Goal: Transaction & Acquisition: Subscribe to service/newsletter

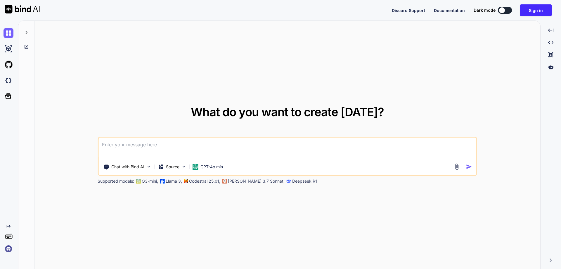
click at [8, 249] on img at bounding box center [9, 248] width 10 height 10
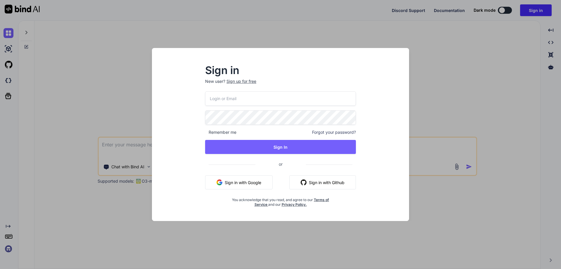
click at [232, 94] on input "email" at bounding box center [280, 98] width 151 height 14
paste input "stagtest6@yopmail.com"
type input "stagtest6@yopmail.com"
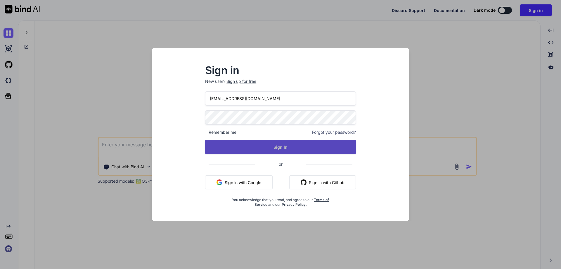
click at [261, 154] on div "stagtest6@yopmail.com Remember me Forgot your password? Sign In or Sign in with…" at bounding box center [280, 148] width 151 height 115
click at [264, 147] on button "Sign In" at bounding box center [280, 147] width 151 height 14
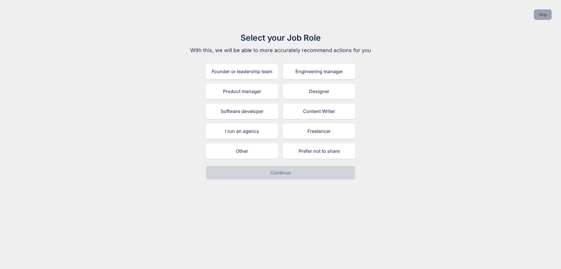
click at [546, 13] on button "Skip" at bounding box center [543, 14] width 18 height 11
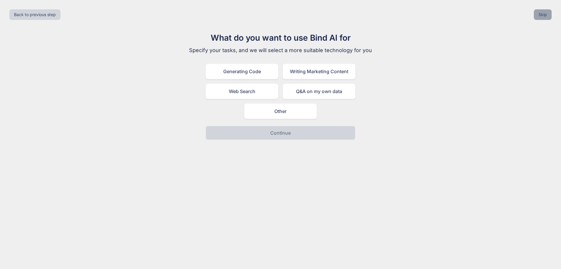
click at [546, 13] on button "Skip" at bounding box center [543, 14] width 18 height 11
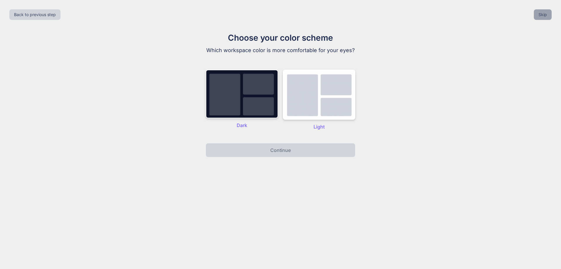
click at [546, 13] on button "Skip" at bounding box center [543, 14] width 18 height 11
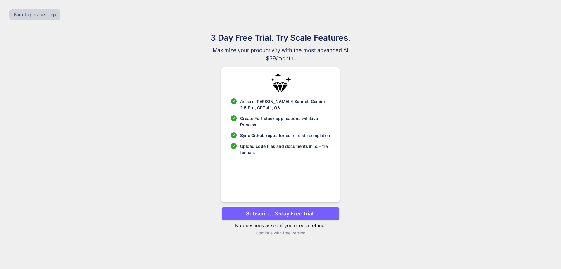
click at [278, 234] on p "Continue with free version" at bounding box center [280, 233] width 118 height 6
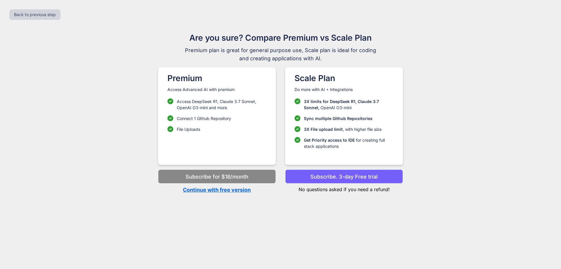
click at [224, 188] on p "Continue with free version" at bounding box center [217, 190] width 118 height 8
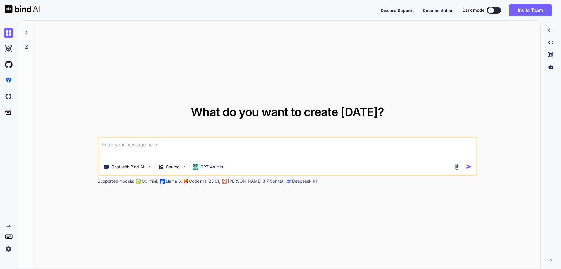
click at [7, 248] on img at bounding box center [9, 248] width 10 height 10
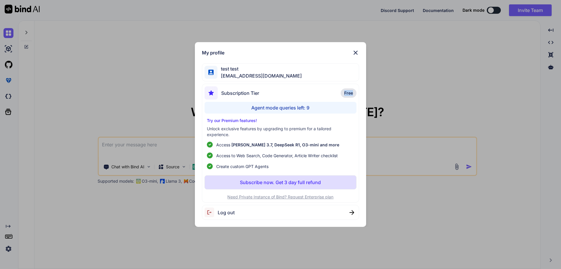
drag, startPoint x: 343, startPoint y: 91, endPoint x: 373, endPoint y: 92, distance: 30.4
click at [373, 92] on div "My profile test test stagtest6@yopmail.com Subscription Tier Free Agent mode qu…" at bounding box center [280, 134] width 187 height 185
drag, startPoint x: 241, startPoint y: 105, endPoint x: 327, endPoint y: 109, distance: 86.0
click at [327, 109] on div "Agent mode queries left: 9" at bounding box center [281, 108] width 152 height 12
click at [417, 93] on div "My profile test test stagtest6@yopmail.com Subscription Tier Free Agent mode qu…" at bounding box center [280, 134] width 561 height 269
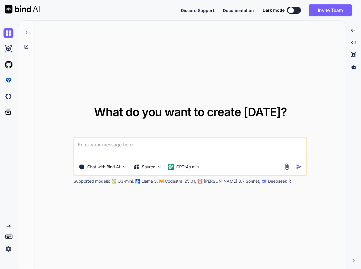
click at [161, 62] on div "What do you want to create today? Chat with Bind AI Source GPT-4o min.. Support…" at bounding box center [190, 145] width 312 height 248
click at [8, 94] on img at bounding box center [9, 96] width 10 height 10
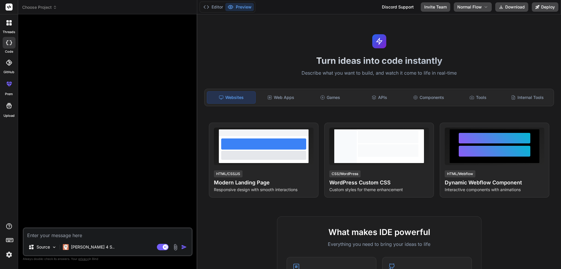
click at [11, 257] on img at bounding box center [9, 254] width 10 height 10
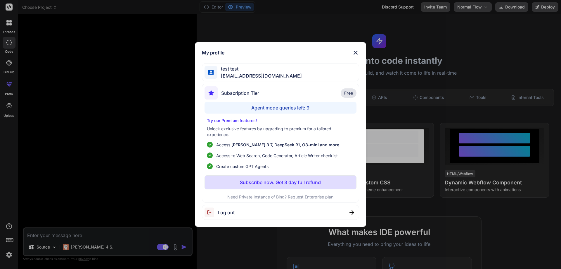
click at [99, 138] on div "My profile test test stagtest6@yopmail.com Subscription Tier Free Agent mode qu…" at bounding box center [280, 134] width 561 height 269
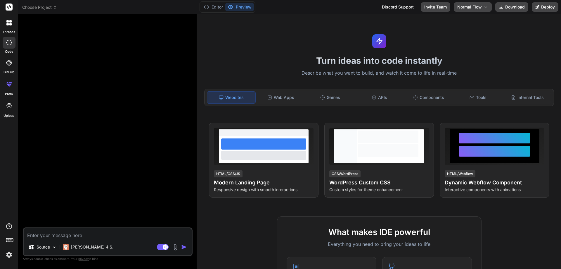
type textarea "x"
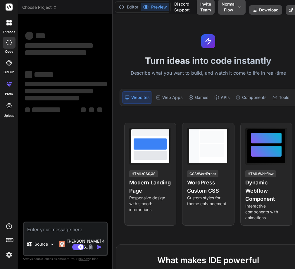
type textarea "x"
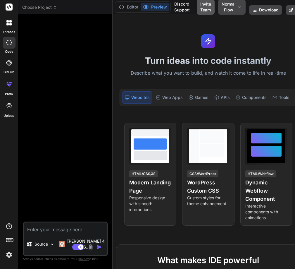
click at [200, 8] on button "Invite Team" at bounding box center [206, 6] width 18 height 15
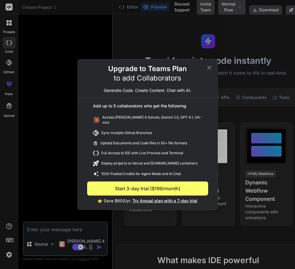
click at [163, 198] on span "Try Annual plan with a 7-day trial" at bounding box center [164, 200] width 65 height 5
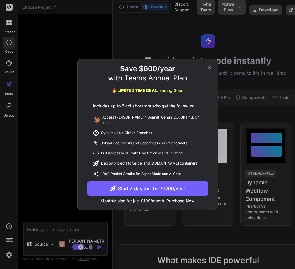
click at [159, 182] on button "Start 7-day trial for $1799/year" at bounding box center [147, 188] width 121 height 14
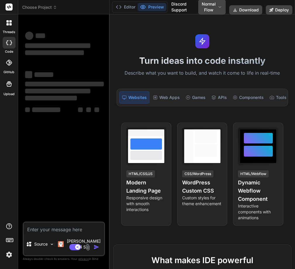
click at [7, 255] on img at bounding box center [9, 254] width 10 height 10
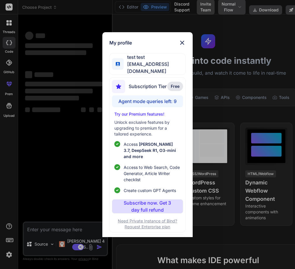
type textarea "x"
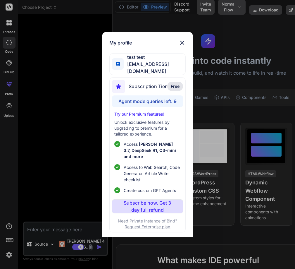
click at [179, 44] on img at bounding box center [182, 42] width 7 height 7
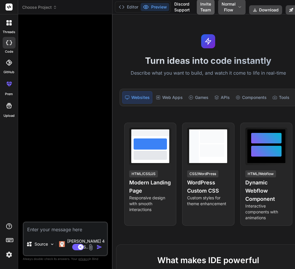
click at [205, 8] on button "Invite Team" at bounding box center [206, 6] width 18 height 15
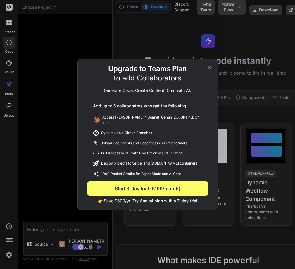
click at [157, 199] on span "Try Annual plan with a 7-day trial" at bounding box center [164, 200] width 65 height 5
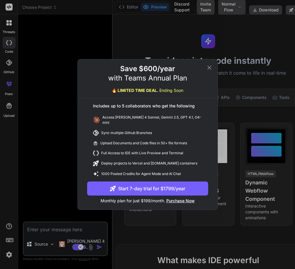
click at [151, 186] on button "Start 7-day trial for $1799/year" at bounding box center [147, 188] width 121 height 14
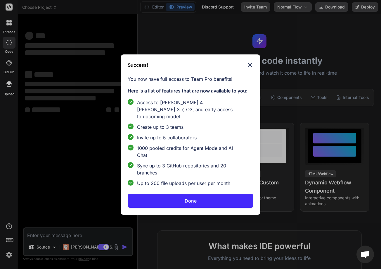
type textarea "x"
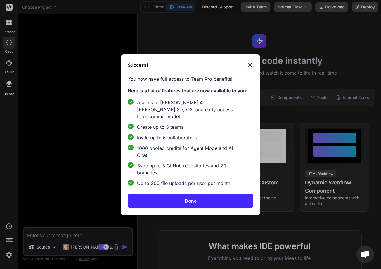
click at [199, 193] on button "Done" at bounding box center [191, 200] width 126 height 14
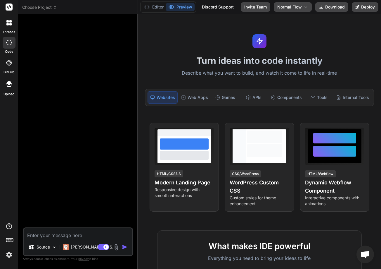
click at [6, 256] on img at bounding box center [9, 254] width 10 height 10
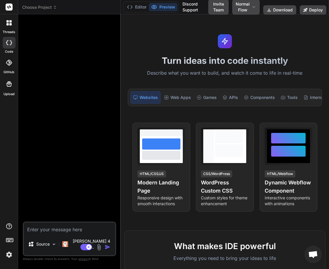
click at [11, 253] on img at bounding box center [9, 254] width 10 height 10
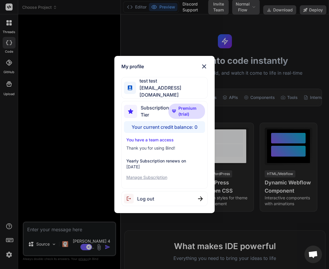
click at [70, 140] on div "My profile test test [EMAIL_ADDRESS][DOMAIN_NAME] Subscription Tier Premium (tr…" at bounding box center [164, 134] width 329 height 269
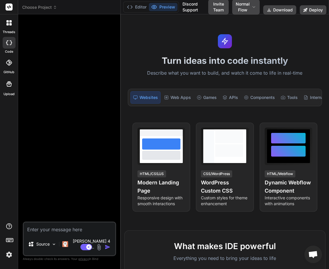
click at [72, 131] on div at bounding box center [70, 120] width 92 height 202
click at [8, 252] on img at bounding box center [9, 254] width 10 height 10
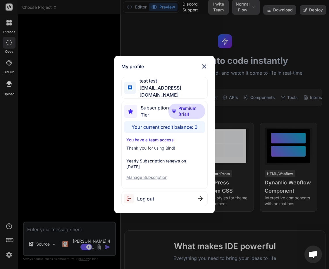
click at [148, 176] on p "Manage Subscription" at bounding box center [164, 177] width 77 height 6
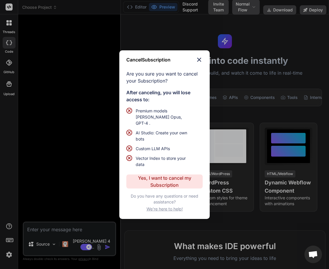
click at [155, 176] on p "Yes, I want to cancel my Subscription" at bounding box center [164, 181] width 54 height 14
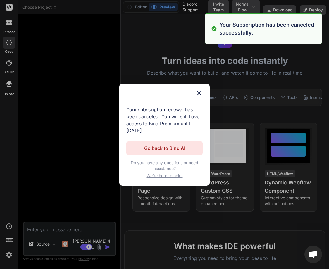
click at [169, 151] on p "Go back to Bind AI" at bounding box center [164, 147] width 41 height 7
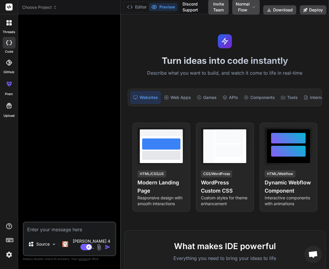
click at [5, 249] on div at bounding box center [9, 240] width 18 height 37
click at [8, 254] on img at bounding box center [9, 254] width 10 height 10
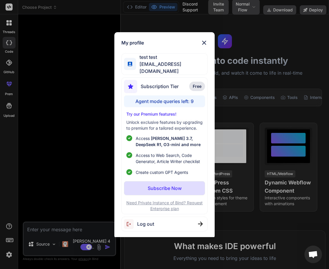
click at [65, 141] on div "My profile test test stagtest6@yopmail.com Subscription Tier Free Agent mode qu…" at bounding box center [164, 134] width 329 height 269
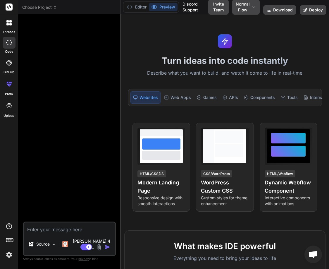
type textarea "x"
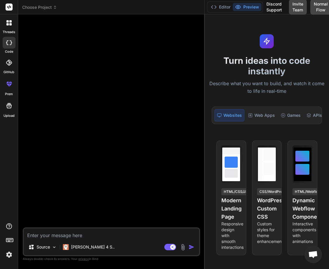
drag, startPoint x: 120, startPoint y: 112, endPoint x: 242, endPoint y: 118, distance: 122.3
click at [242, 118] on div "Choose Project Created with Pixso. Bind AI Web Search Created with Pixso. Code …" at bounding box center [173, 134] width 311 height 269
click at [8, 255] on img at bounding box center [9, 254] width 10 height 10
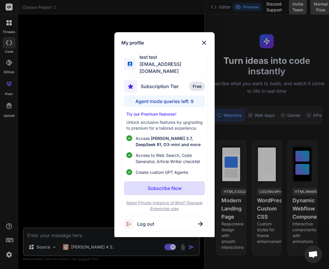
click at [78, 112] on div "My profile test test stagtest6@yopmail.com Subscription Tier Free Agent mode qu…" at bounding box center [164, 134] width 329 height 269
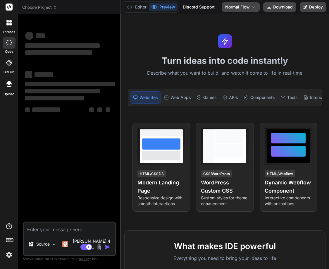
type textarea "x"
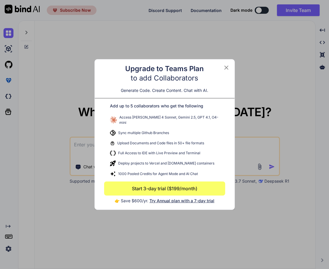
click at [185, 198] on span "Try Annual plan with a 7-day trial" at bounding box center [181, 200] width 65 height 5
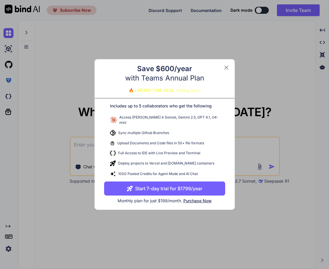
click at [162, 183] on button "Start 7-day trial for $1799/year" at bounding box center [164, 188] width 121 height 14
type textarea "x"
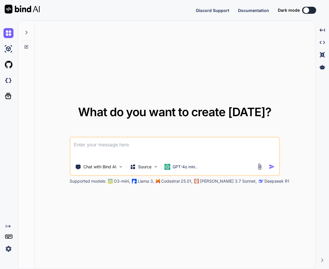
click at [4, 250] on img at bounding box center [9, 248] width 10 height 10
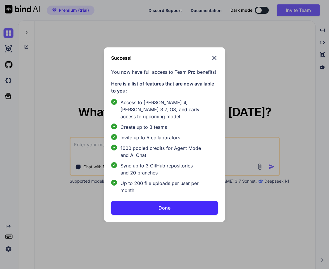
click at [177, 206] on button "Done" at bounding box center [164, 207] width 107 height 14
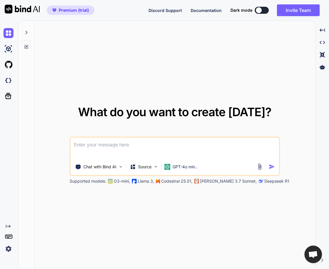
click at [8, 251] on img at bounding box center [9, 248] width 10 height 10
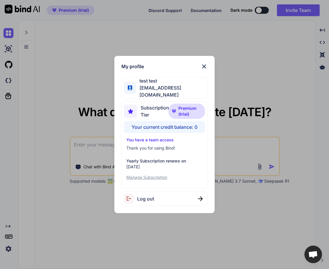
click at [65, 209] on div "My profile test test stagtest6@yopmail.com Subscription Tier Premium (trial) Yo…" at bounding box center [164, 134] width 329 height 269
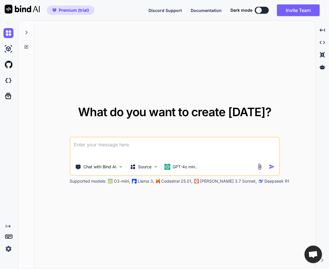
type textarea "x"
click at [9, 246] on img at bounding box center [9, 248] width 10 height 10
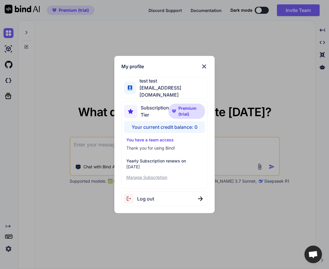
click at [138, 174] on p "Manage Subscription" at bounding box center [164, 177] width 77 height 6
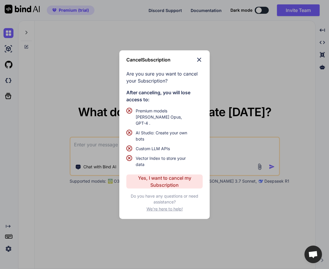
click at [143, 179] on p "Yes, I want to cancel my Subscription" at bounding box center [164, 181] width 54 height 14
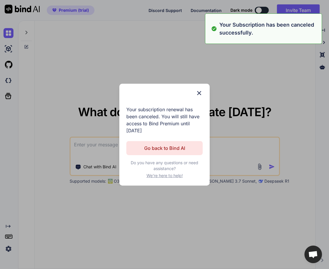
click at [157, 148] on p "Go back to Bind AI" at bounding box center [164, 147] width 41 height 7
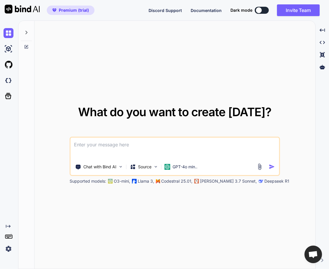
click at [3, 249] on div "Created with Pixso." at bounding box center [8, 239] width 16 height 30
click at [6, 249] on img at bounding box center [9, 248] width 10 height 10
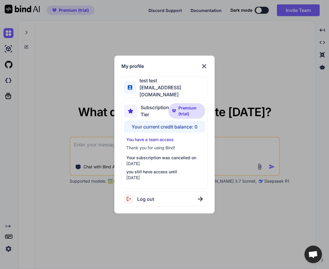
click at [158, 160] on p "September 11, 2025" at bounding box center [164, 163] width 77 height 6
click at [183, 108] on span "Premium (trial)" at bounding box center [189, 111] width 23 height 12
click at [188, 125] on div "Your current credit balance: 0" at bounding box center [164, 127] width 81 height 12
click at [188, 124] on div "Your current credit balance: 0" at bounding box center [164, 127] width 81 height 12
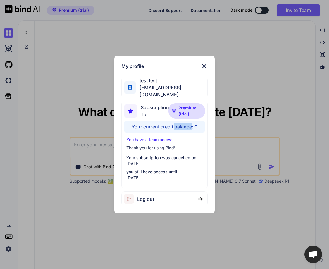
click at [188, 124] on div "Your current credit balance: 0" at bounding box center [164, 127] width 81 height 12
click at [142, 141] on div "You have a team access Thank you for using Bind! Your subscription was cancelle…" at bounding box center [164, 158] width 81 height 44
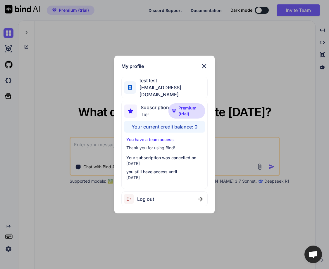
click at [145, 136] on p "You have a team access" at bounding box center [164, 139] width 77 height 6
click at [146, 199] on span "Log out" at bounding box center [145, 198] width 17 height 7
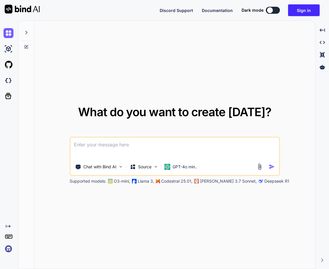
click at [7, 250] on img at bounding box center [9, 248] width 10 height 10
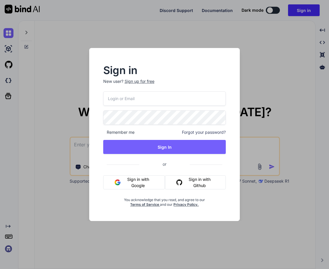
click at [151, 98] on input "email" at bounding box center [164, 98] width 123 height 14
paste input "stagtest6@yopmail.com"
type input "stagtest6@yopmail.com"
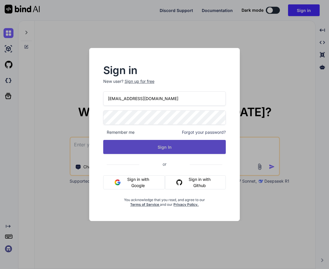
click at [171, 146] on button "Sign In" at bounding box center [164, 147] width 123 height 14
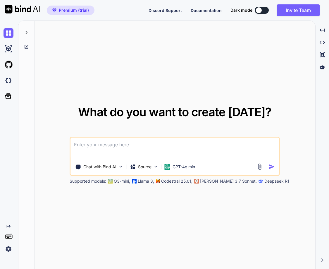
click at [8, 250] on img at bounding box center [9, 248] width 10 height 10
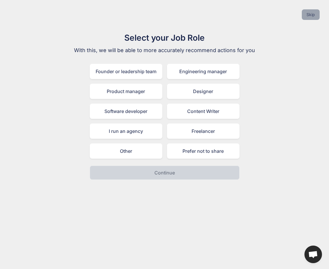
click at [311, 12] on button "Skip" at bounding box center [311, 14] width 18 height 11
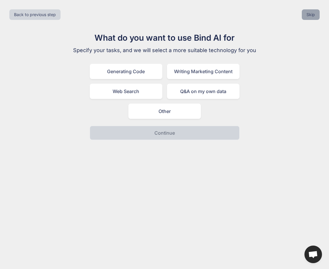
click at [311, 12] on button "Skip" at bounding box center [311, 14] width 18 height 11
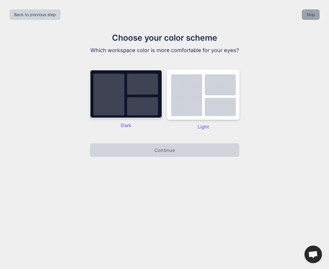
click at [311, 12] on button "Skip" at bounding box center [311, 14] width 18 height 11
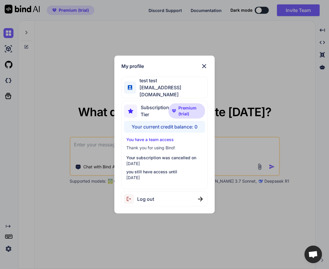
click at [152, 138] on p "You have a team access" at bounding box center [164, 139] width 77 height 6
click at [159, 153] on div "You have a team access Thank you for using Bind! Your subscription was cancelle…" at bounding box center [164, 158] width 81 height 44
click at [157, 169] on p "you still have access until" at bounding box center [164, 172] width 77 height 6
click at [202, 67] on img at bounding box center [203, 66] width 7 height 7
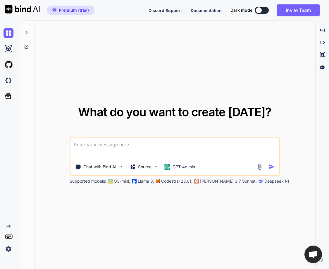
click at [11, 245] on img at bounding box center [9, 248] width 10 height 10
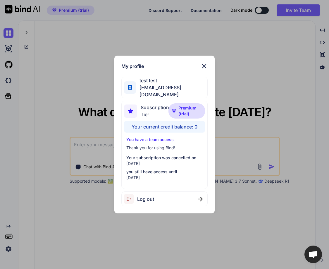
click at [202, 67] on img at bounding box center [203, 66] width 7 height 7
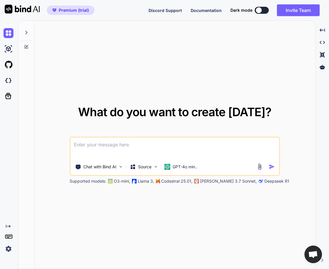
click at [8, 250] on img at bounding box center [9, 248] width 10 height 10
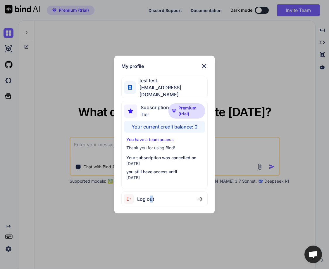
click at [150, 195] on span "Log out" at bounding box center [145, 198] width 17 height 7
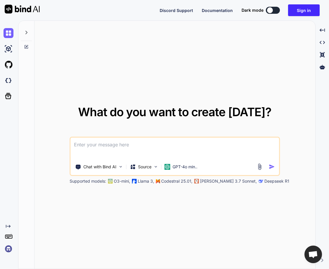
click at [8, 248] on img at bounding box center [9, 248] width 10 height 10
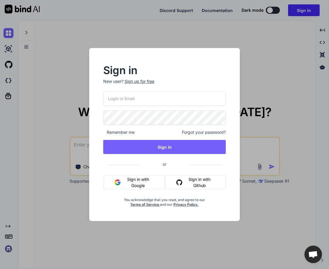
click at [121, 103] on input "email" at bounding box center [164, 98] width 123 height 14
click at [138, 81] on p "New user? Sign up for free" at bounding box center [164, 84] width 123 height 13
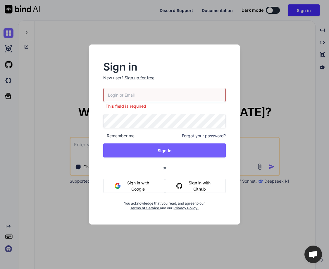
click at [141, 78] on div "Sign up for free" at bounding box center [139, 78] width 30 height 6
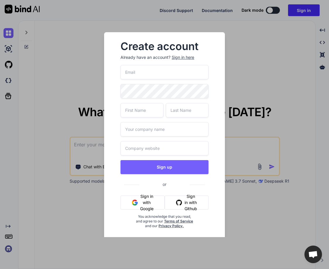
click at [144, 75] on input "email" at bounding box center [164, 72] width 88 height 14
paste input "testing1@yopmail.com"
type input "testing1@yopmail.com"
click at [138, 111] on input "text" at bounding box center [141, 110] width 43 height 14
type input "r"
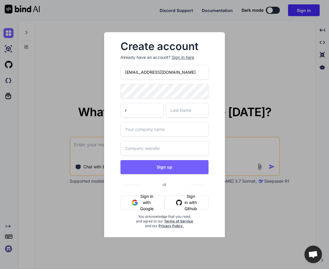
click at [138, 111] on input "r" at bounding box center [141, 110] width 43 height 14
type input "test"
click at [178, 110] on input "text" at bounding box center [187, 110] width 43 height 14
type input "teset"
click at [159, 127] on input "text" at bounding box center [164, 129] width 88 height 14
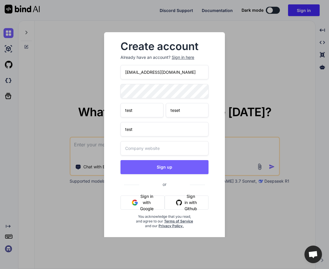
type input "test"
click at [148, 148] on input "text" at bounding box center [164, 148] width 88 height 14
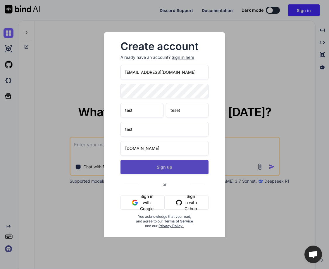
type input "test.com"
click at [157, 167] on button "Sign up" at bounding box center [164, 167] width 88 height 14
click at [153, 166] on button "Sign up" at bounding box center [164, 167] width 88 height 14
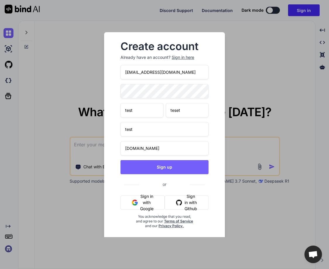
click at [179, 73] on input "testing1@yopmail.com" at bounding box center [164, 72] width 88 height 14
paste input "2"
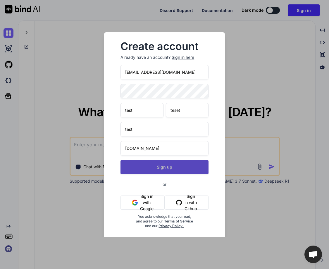
click at [158, 169] on button "Sign up" at bounding box center [164, 167] width 88 height 14
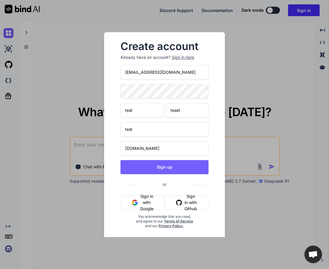
drag, startPoint x: 173, startPoint y: 72, endPoint x: 159, endPoint y: 83, distance: 17.8
click at [100, 65] on div "Create account Already have an account? Sign in here testing2@yopmail.com test …" at bounding box center [164, 134] width 131 height 205
paste input "stagtest123"
type input "stagtest123@yopmail.com"
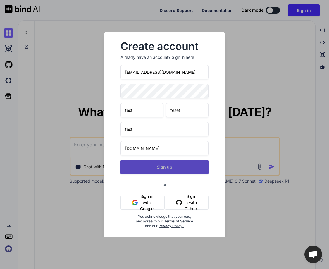
click at [157, 168] on button "Sign up" at bounding box center [164, 167] width 88 height 14
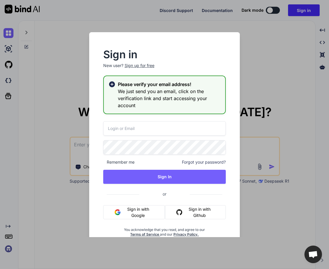
click at [126, 128] on input "email" at bounding box center [164, 128] width 123 height 14
paste input "stagtest123@yopmail.com"
type input "stagtest123@yopmail.com"
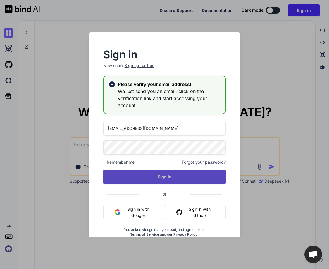
click at [178, 182] on button "Sign In" at bounding box center [164, 176] width 123 height 14
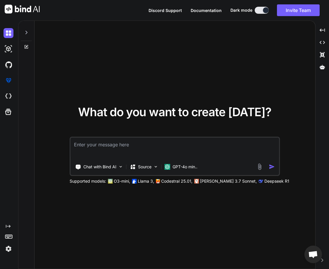
click at [7, 246] on img at bounding box center [9, 248] width 10 height 10
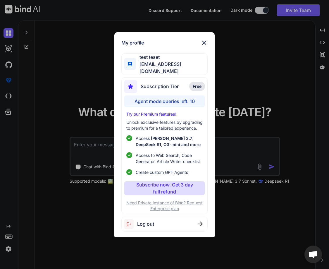
click at [165, 184] on p "Subscribe now. Get 3 day full refund" at bounding box center [164, 188] width 58 height 14
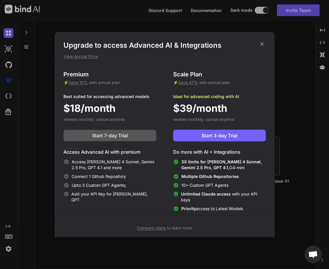
click at [114, 138] on span "Start 7-day Trial" at bounding box center [110, 135] width 36 height 7
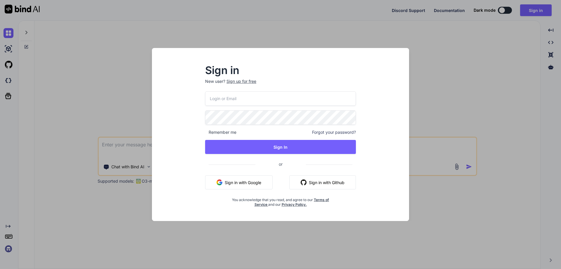
click at [236, 103] on input "email" at bounding box center [280, 98] width 151 height 14
paste input "[EMAIL_ADDRESS][DOMAIN_NAME]"
type input "[EMAIL_ADDRESS][DOMAIN_NAME]"
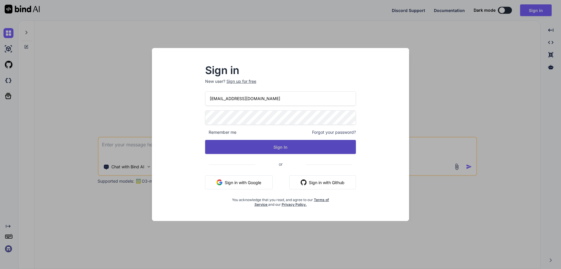
click at [266, 145] on button "Sign In" at bounding box center [280, 147] width 151 height 14
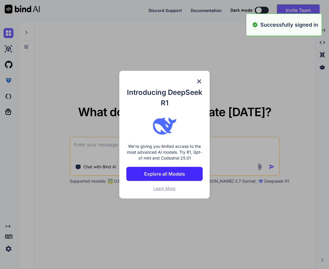
click at [11, 251] on div "Introducing DeepSeek R1 We're giving you limited access to the most advanced AI…" at bounding box center [164, 134] width 329 height 269
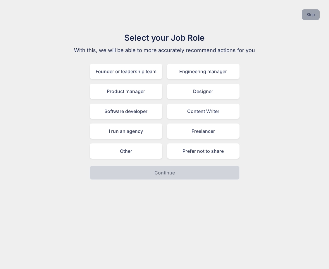
click at [313, 13] on button "Skip" at bounding box center [311, 14] width 18 height 11
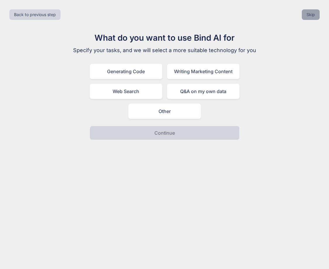
click at [313, 13] on button "Skip" at bounding box center [311, 14] width 18 height 11
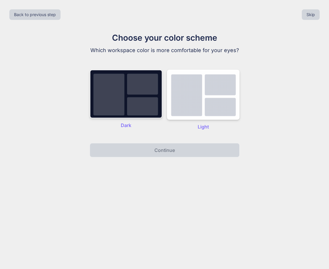
click at [135, 108] on img at bounding box center [126, 94] width 72 height 49
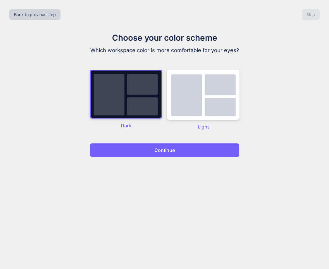
click at [173, 150] on p "Continue" at bounding box center [164, 149] width 20 height 7
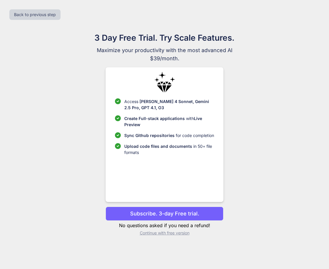
click at [165, 213] on p "Subscribe. 3-day Free trial." at bounding box center [164, 213] width 69 height 8
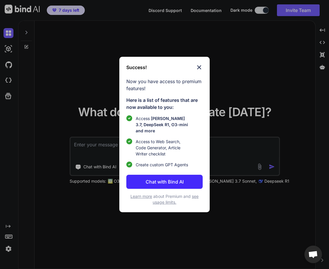
type textarea "x"
click at [197, 64] on img at bounding box center [198, 67] width 7 height 7
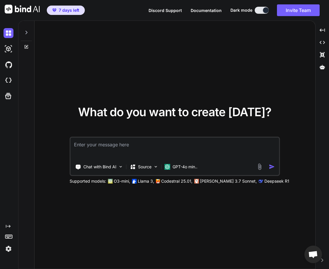
click at [8, 251] on img at bounding box center [9, 248] width 10 height 10
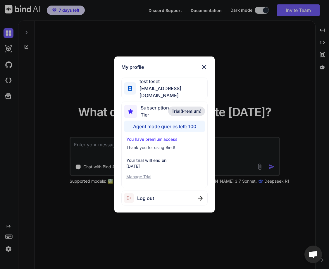
click at [289, 118] on div "My profile test teset [EMAIL_ADDRESS][DOMAIN_NAME] Subscription Tier Trial(Prem…" at bounding box center [164, 134] width 329 height 269
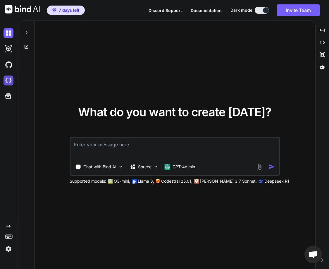
click at [8, 78] on img at bounding box center [9, 80] width 10 height 10
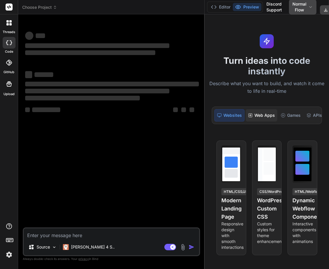
drag, startPoint x: 120, startPoint y: 123, endPoint x: 261, endPoint y: 111, distance: 141.0
click at [261, 111] on div "Choose Project Created with Pixso. Bind AI Web Search Created with Pixso. Code …" at bounding box center [173, 134] width 311 height 269
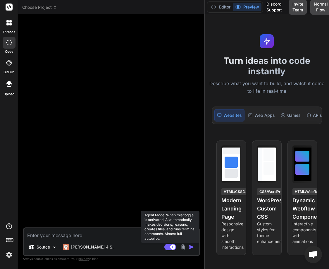
click at [175, 247] on rect at bounding box center [170, 246] width 12 height 6
type textarea "x"
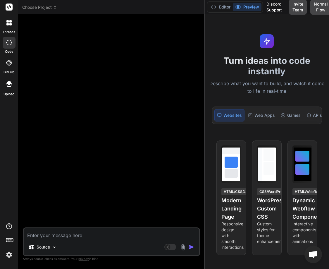
click at [102, 238] on textarea at bounding box center [111, 233] width 175 height 11
type textarea "H"
type textarea "x"
type textarea "He"
type textarea "x"
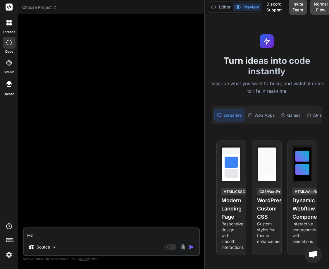
type textarea "Hel"
type textarea "x"
type textarea "Hell"
type textarea "x"
type textarea "Hello"
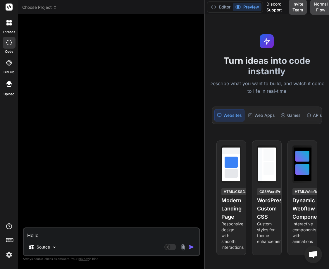
type textarea "x"
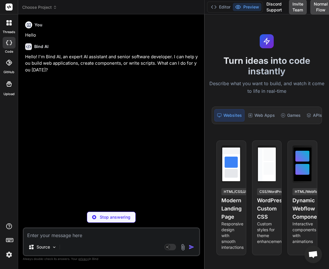
type textarea "x"
click at [8, 253] on img at bounding box center [9, 254] width 10 height 10
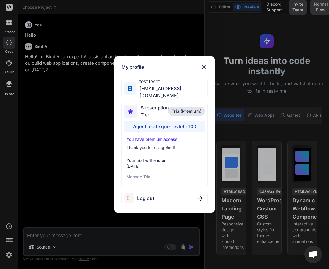
click at [65, 148] on div "My profile test teset stagtest123@yopmail.com Subscription Tier Trial(Premium) …" at bounding box center [164, 134] width 329 height 269
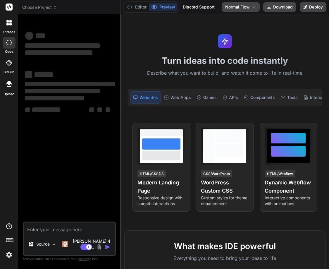
click at [8, 254] on img at bounding box center [9, 254] width 10 height 10
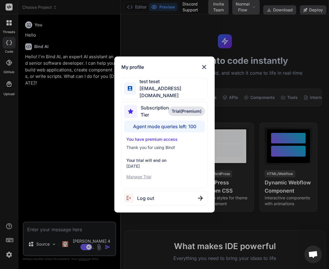
click at [204, 69] on img at bounding box center [203, 66] width 7 height 7
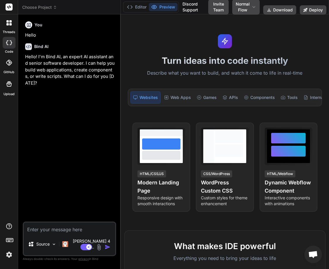
click at [61, 233] on textarea at bounding box center [69, 227] width 91 height 11
type textarea "x"
type textarea "w"
type textarea "x"
type textarea "wha"
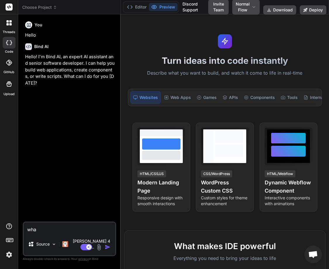
type textarea "x"
type textarea "what"
type textarea "x"
type textarea "what"
type textarea "x"
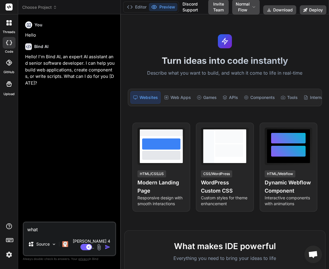
type textarea "what i"
type textarea "x"
type textarea "what is"
type textarea "x"
type textarea "what is h"
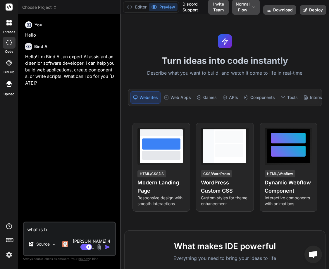
type textarea "x"
type textarea "what is he"
type textarea "x"
type textarea "what is he"
type textarea "x"
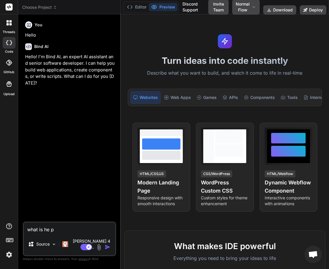
type textarea "what is he"
type textarea "x"
type textarea "what is he"
type textarea "x"
type textarea "what is h"
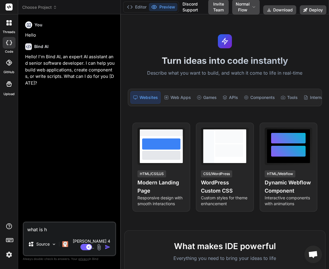
type textarea "x"
type textarea "what is"
type textarea "x"
type textarea "what is t"
type textarea "x"
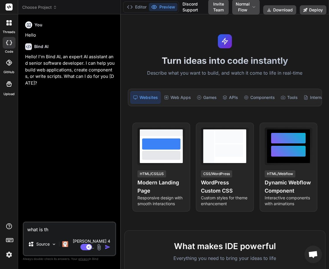
type textarea "what is the"
type textarea "x"
type textarea "what is the"
type textarea "x"
type textarea "what is the p"
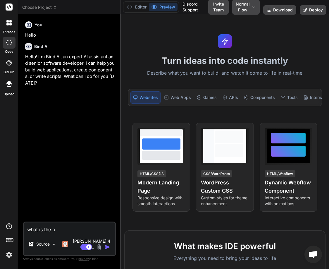
type textarea "x"
type textarea "what is the py"
type textarea "x"
type textarea "what is the pyt"
type textarea "x"
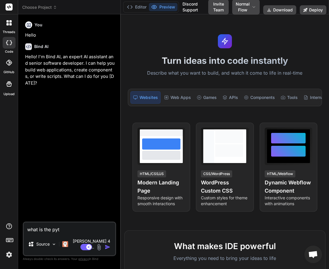
type textarea "what is the pyth"
type textarea "x"
type textarea "what is the pytho"
type textarea "x"
type textarea "what is the python"
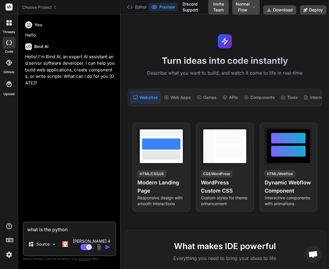
click at [108, 248] on img "button" at bounding box center [108, 247] width 6 height 6
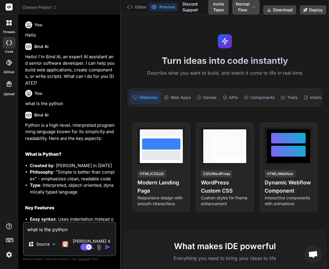
type textarea "x"
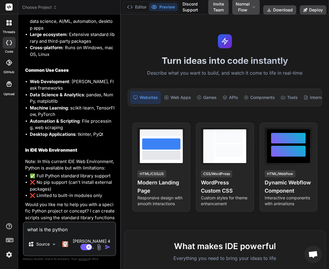
scroll to position [219, 0]
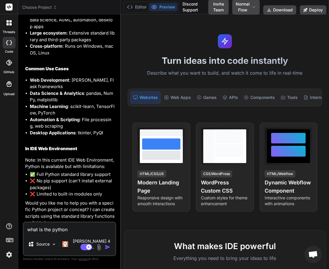
click at [10, 252] on img at bounding box center [9, 254] width 10 height 10
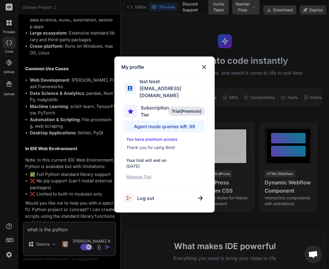
click at [203, 66] on img at bounding box center [203, 66] width 7 height 7
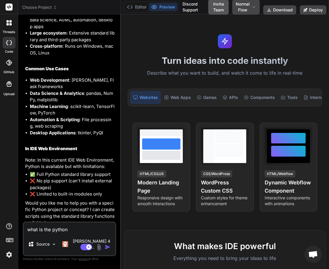
click at [214, 5] on button "Invite Team" at bounding box center [218, 6] width 20 height 15
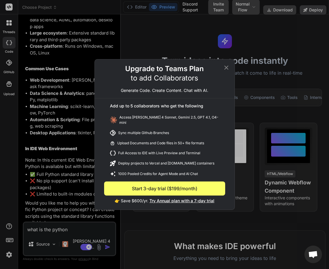
click at [175, 199] on span "Try Annual plan with a 7-day trial" at bounding box center [181, 200] width 65 height 5
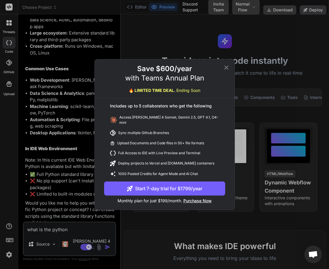
click at [166, 187] on button "Start 7-day trial for $1799/year" at bounding box center [164, 188] width 121 height 14
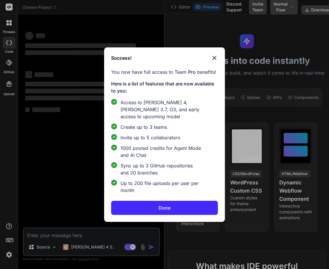
drag, startPoint x: 120, startPoint y: 118, endPoint x: 155, endPoint y: 120, distance: 34.8
click at [155, 120] on div "Success! You now have full access to Team Pro benefits! Here is a list of featu…" at bounding box center [164, 134] width 329 height 269
click at [174, 209] on button "Done" at bounding box center [164, 207] width 107 height 14
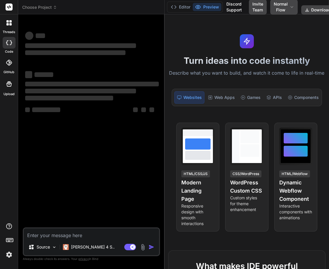
click at [11, 253] on img at bounding box center [9, 254] width 10 height 10
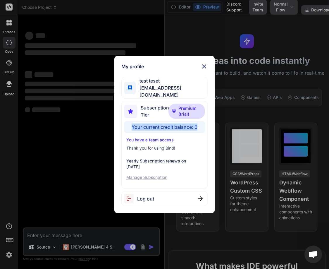
drag, startPoint x: 199, startPoint y: 126, endPoint x: 130, endPoint y: 127, distance: 69.3
click at [130, 127] on div "Your current credit balance: 0" at bounding box center [164, 127] width 81 height 12
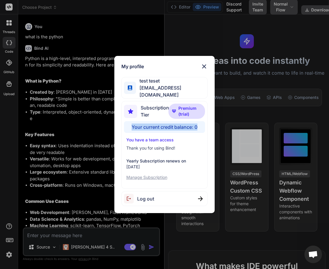
scroll to position [55, 0]
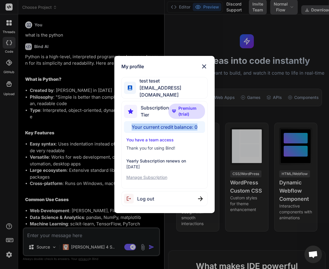
click at [204, 69] on img at bounding box center [203, 66] width 7 height 7
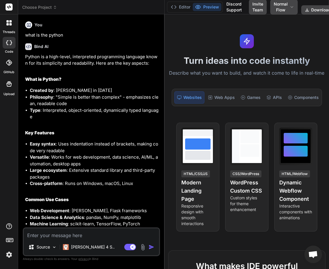
click at [12, 253] on img at bounding box center [9, 254] width 10 height 10
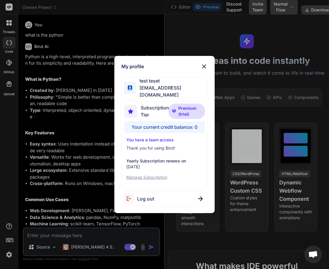
click at [146, 196] on span "Log out" at bounding box center [145, 198] width 17 height 7
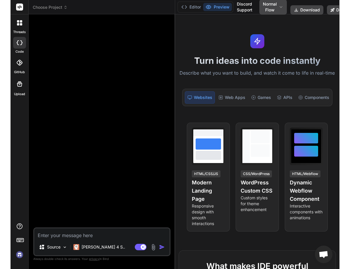
scroll to position [0, 0]
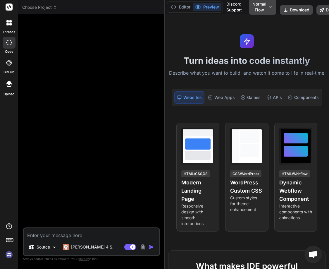
click at [8, 257] on img at bounding box center [9, 254] width 10 height 10
click at [8, 254] on img at bounding box center [9, 254] width 10 height 10
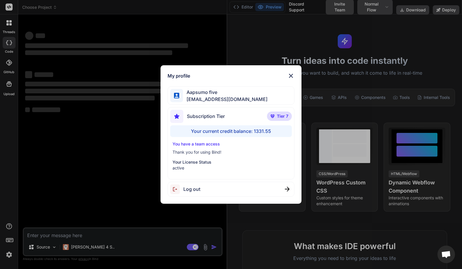
click at [328, 10] on div "My profile Aapsumo five appsumo_5@yopmail.com Subscription Tier Tier 7 Your cur…" at bounding box center [231, 134] width 462 height 269
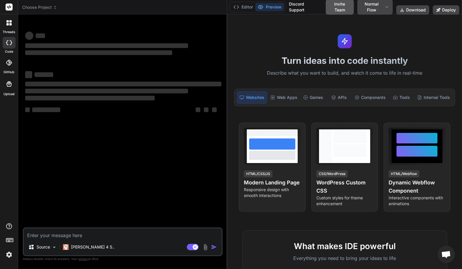
click at [328, 8] on button "Invite Team" at bounding box center [340, 6] width 28 height 15
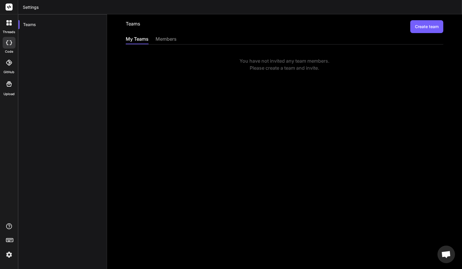
drag, startPoint x: 238, startPoint y: 63, endPoint x: 331, endPoint y: 77, distance: 94.3
click at [328, 77] on div "Teams Create team My Teams members You have not invited any team members. Pleas…" at bounding box center [284, 141] width 355 height 254
click at [165, 40] on div "members" at bounding box center [165, 39] width 21 height 8
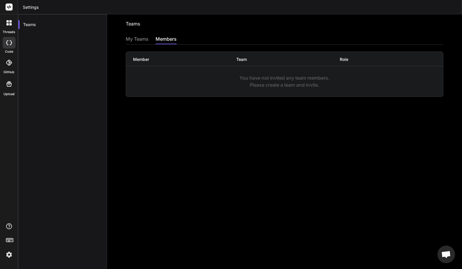
click at [172, 156] on div "Teams Invite into a team My Teams members Member Team Role You have not invited…" at bounding box center [284, 141] width 355 height 254
click at [6, 28] on div at bounding box center [9, 23] width 12 height 12
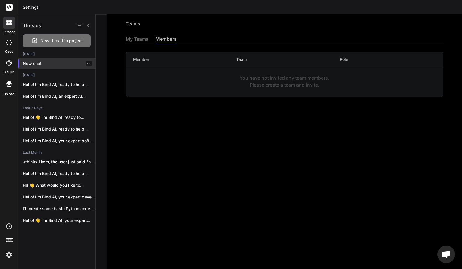
click at [40, 62] on p "New chat" at bounding box center [59, 63] width 72 height 6
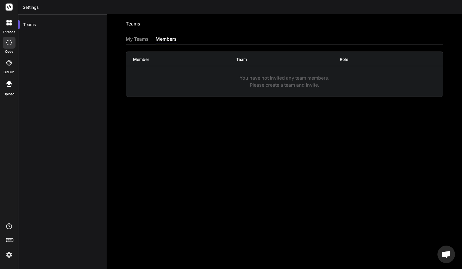
click at [8, 22] on icon at bounding box center [7, 21] width 2 height 2
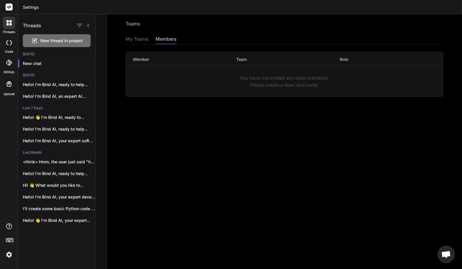
click at [38, 40] on div "New thread in project" at bounding box center [57, 40] width 68 height 13
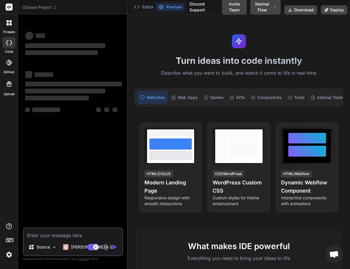
type textarea "x"
click at [11, 254] on img at bounding box center [9, 254] width 10 height 10
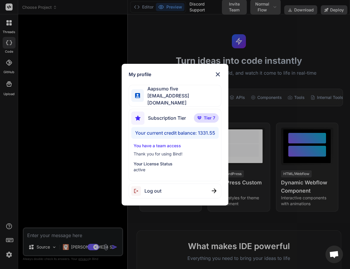
click at [96, 122] on div "My profile Aapsumo five appsumo_5@yopmail.com Subscription Tier Tier 7 Your cur…" at bounding box center [175, 134] width 350 height 269
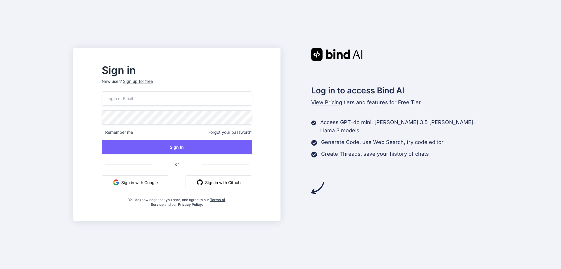
click at [130, 105] on input "email" at bounding box center [177, 98] width 150 height 14
paste input "[EMAIL_ADDRESS][DOMAIN_NAME]"
type input "[EMAIL_ADDRESS][DOMAIN_NAME]"
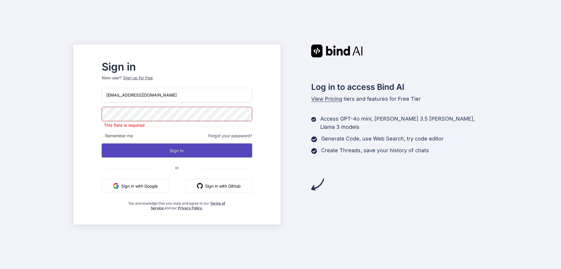
click at [192, 150] on button "Sign In" at bounding box center [177, 150] width 150 height 14
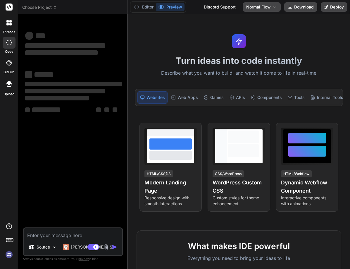
type textarea "x"
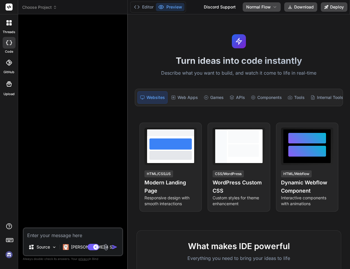
click at [9, 254] on img at bounding box center [9, 254] width 10 height 10
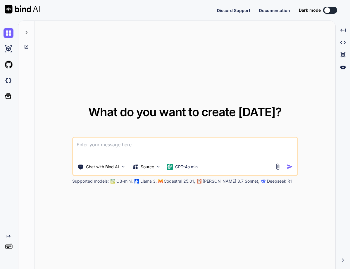
type textarea "x"
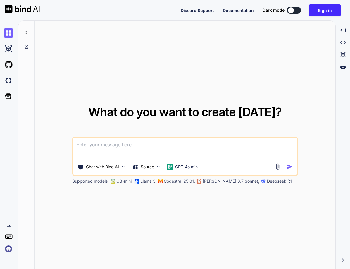
click at [8, 248] on img at bounding box center [9, 248] width 10 height 10
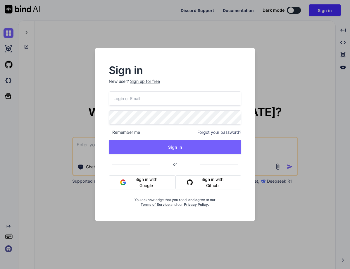
click at [123, 99] on input "email" at bounding box center [175, 98] width 132 height 14
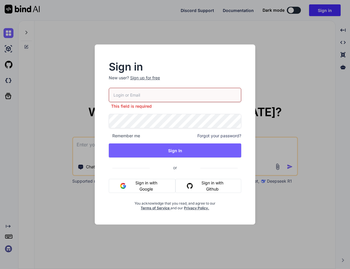
paste input "[EMAIL_ADDRESS][DOMAIN_NAME]"
type input "[EMAIL_ADDRESS][DOMAIN_NAME]"
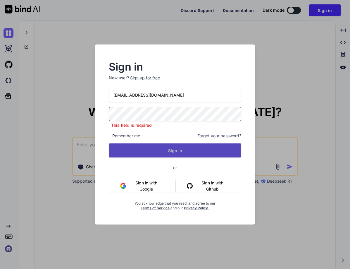
click at [160, 150] on button "Sign In" at bounding box center [175, 150] width 132 height 14
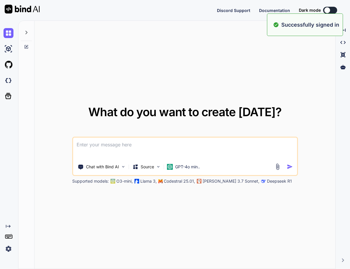
click at [5, 248] on img at bounding box center [9, 248] width 10 height 10
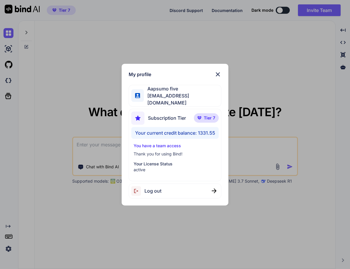
click at [53, 119] on div "My profile Aapsumo five appsumo_5@yopmail.com Subscription Tier Tier 7 Your cur…" at bounding box center [175, 134] width 350 height 269
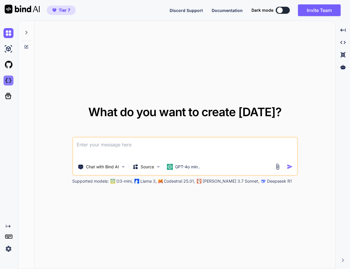
click at [8, 79] on img at bounding box center [9, 80] width 10 height 10
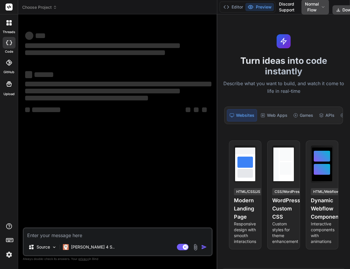
drag, startPoint x: 127, startPoint y: 120, endPoint x: 279, endPoint y: 128, distance: 152.1
click at [279, 128] on div "Choose Project Created with Pixso. Bind AI Web Search Created with Pixso. Code …" at bounding box center [184, 134] width 332 height 269
click at [6, 19] on div at bounding box center [9, 23] width 12 height 12
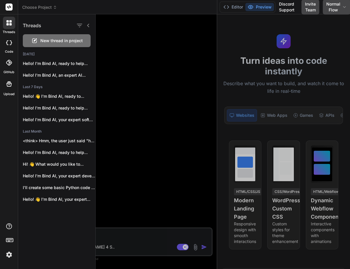
click at [53, 40] on span "New thread in project" at bounding box center [61, 41] width 42 height 6
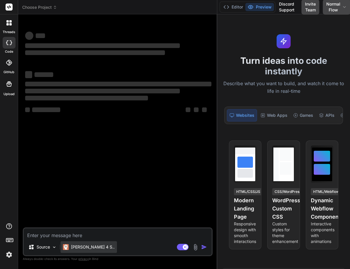
type textarea "x"
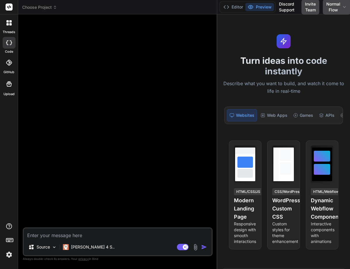
click at [84, 236] on textarea at bounding box center [118, 233] width 188 height 11
type textarea "h"
type textarea "x"
type textarea "he"
type textarea "x"
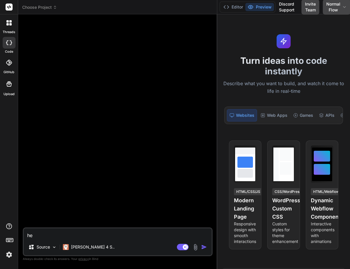
type textarea "hel"
type textarea "x"
type textarea "hell"
type textarea "x"
type textarea "hello"
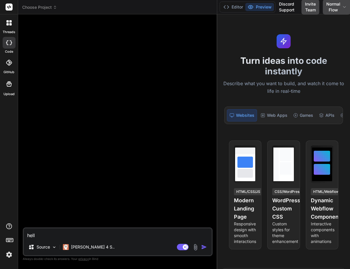
type textarea "x"
type textarea "hello"
click at [8, 250] on img at bounding box center [9, 254] width 10 height 10
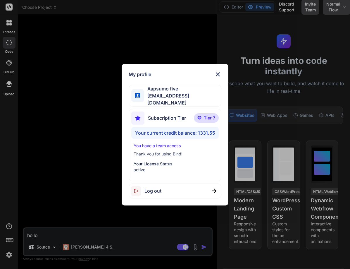
click at [6, 253] on div "My profile Aapsumo five [EMAIL_ADDRESS][DOMAIN_NAME] Subscription Tier Tier 7 Y…" at bounding box center [175, 134] width 350 height 269
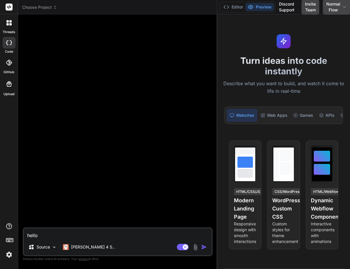
click at [203, 245] on img "button" at bounding box center [204, 247] width 6 height 6
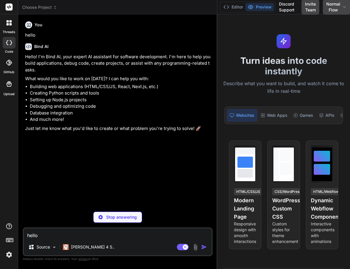
click at [6, 255] on img at bounding box center [9, 254] width 10 height 10
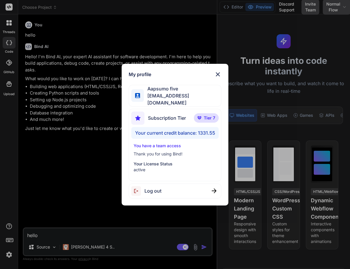
click at [59, 189] on div "My profile Aapsumo five [EMAIL_ADDRESS][DOMAIN_NAME] Subscription Tier Tier 7 Y…" at bounding box center [175, 134] width 350 height 269
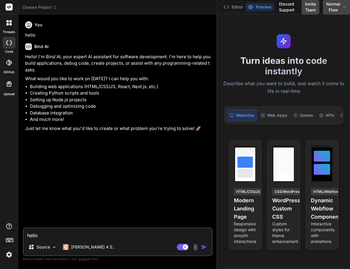
type textarea "x"
click at [9, 254] on img at bounding box center [9, 254] width 10 height 10
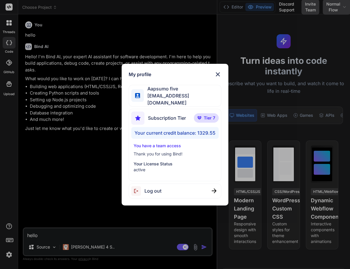
click at [61, 184] on div "My profile Aapsumo five [EMAIL_ADDRESS][DOMAIN_NAME] Subscription Tier Tier 7 Y…" at bounding box center [175, 134] width 350 height 269
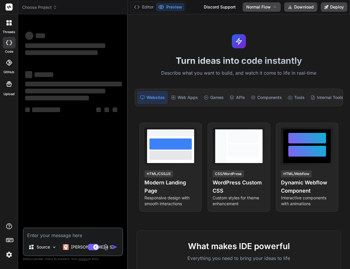
click at [9, 252] on img at bounding box center [9, 254] width 10 height 10
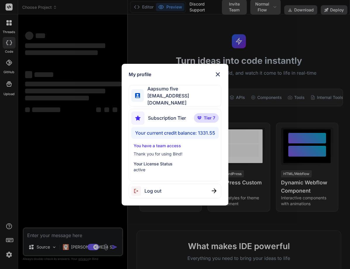
click at [217, 55] on div "My profile Aapsumo five [EMAIL_ADDRESS][DOMAIN_NAME] Subscription Tier Tier 7 Y…" at bounding box center [175, 134] width 350 height 269
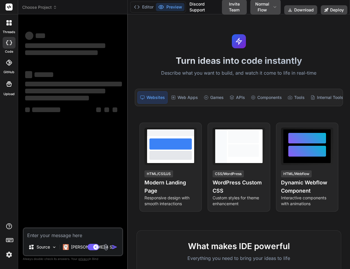
click at [11, 252] on img at bounding box center [9, 254] width 10 height 10
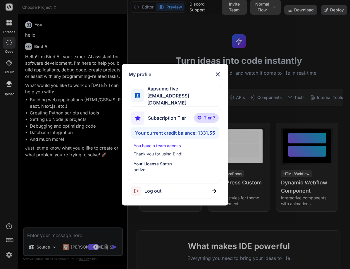
click at [219, 74] on img at bounding box center [217, 74] width 7 height 7
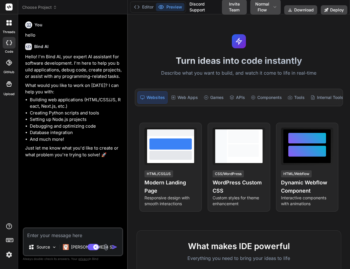
click at [79, 234] on textarea at bounding box center [73, 233] width 98 height 11
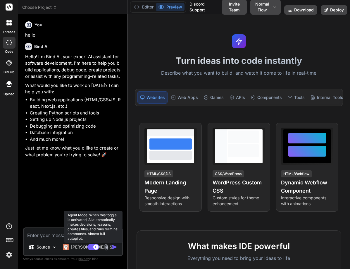
click at [96, 249] on rect at bounding box center [93, 246] width 12 height 6
type textarea "x"
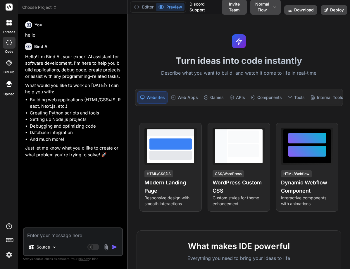
click at [51, 237] on textarea at bounding box center [73, 233] width 98 height 11
type textarea "c"
type textarea "x"
type textarea "csa"
type textarea "x"
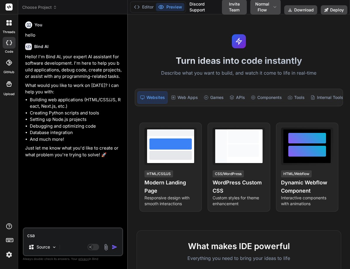
type textarea "csad"
type textarea "x"
type textarea "csadsa"
type textarea "x"
type textarea "csadsad"
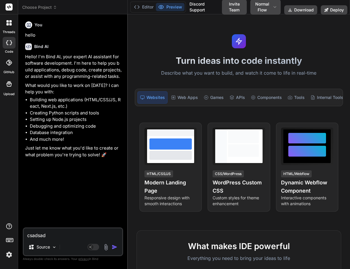
type textarea "x"
type textarea "csadsada"
type textarea "x"
type textarea "csadsadas"
type textarea "x"
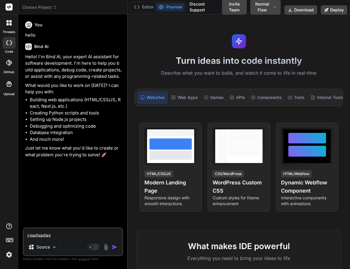
type textarea "csadsadas"
click at [116, 245] on img "button" at bounding box center [115, 247] width 6 height 6
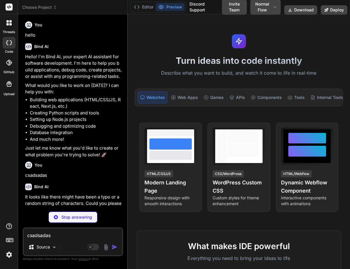
scroll to position [21, 0]
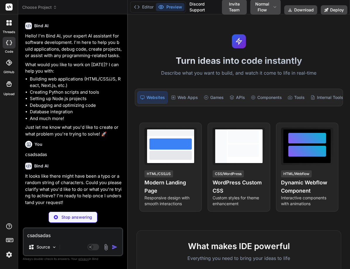
type textarea "x"
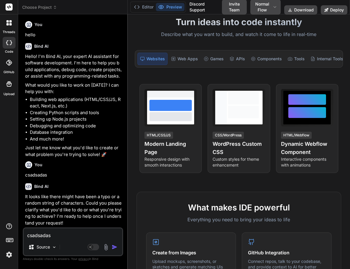
scroll to position [210, 0]
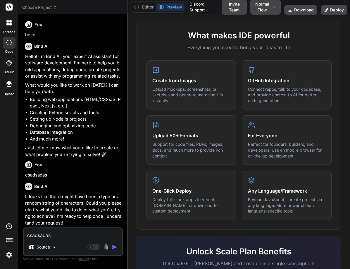
click at [8, 252] on img at bounding box center [9, 254] width 10 height 10
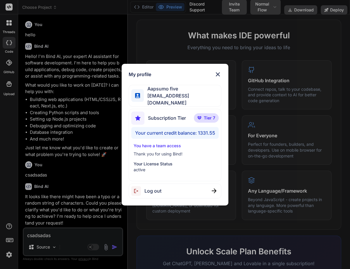
click at [7, 156] on div "My profile Aapsumo five appsumo_5@yopmail.com Subscription Tier Tier 7 Your cur…" at bounding box center [175, 134] width 350 height 269
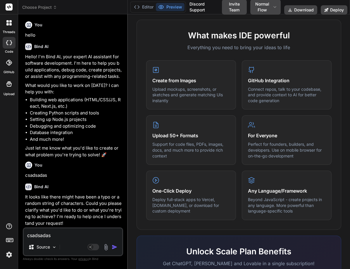
scroll to position [0, 0]
click at [236, 4] on button "Invite Team" at bounding box center [234, 6] width 25 height 15
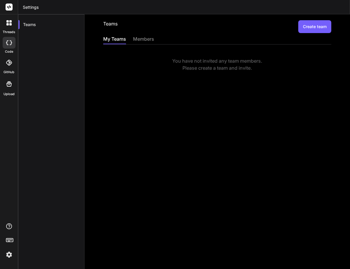
click at [311, 20] on button "Create team" at bounding box center [314, 26] width 33 height 13
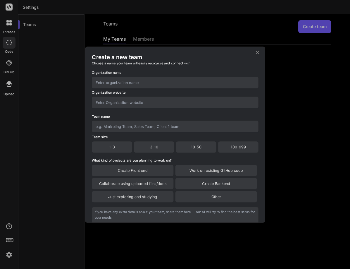
click at [140, 81] on input "text" at bounding box center [175, 82] width 167 height 11
type input "test"
type input "test.com"
type input "tastas"
click at [115, 146] on div "1-3" at bounding box center [112, 146] width 40 height 11
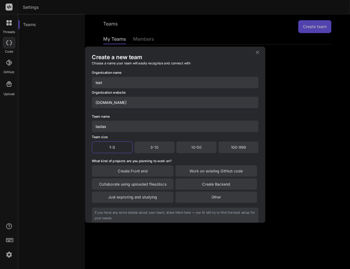
click at [129, 169] on div "Create Front end" at bounding box center [133, 170] width 82 height 11
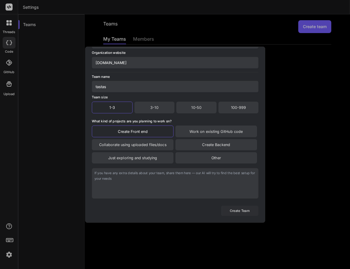
click at [236, 209] on button "Create Team" at bounding box center [239, 210] width 37 height 10
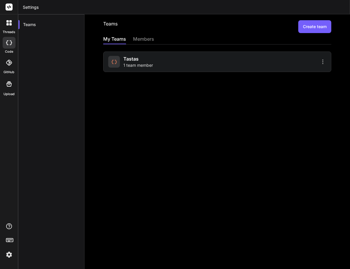
click at [13, 252] on img at bounding box center [9, 254] width 10 height 10
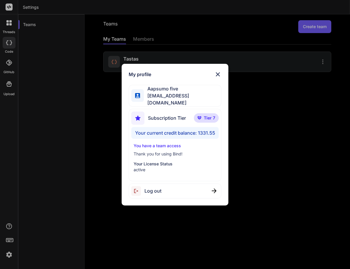
click at [185, 235] on div "My profile Aapsumo five appsumo_5@yopmail.com Subscription Tier Tier 7 Your cur…" at bounding box center [175, 134] width 350 height 269
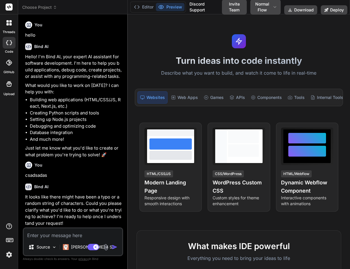
scroll to position [0, 0]
click at [71, 233] on textarea at bounding box center [73, 233] width 98 height 11
type textarea "x"
type textarea "a"
type textarea "x"
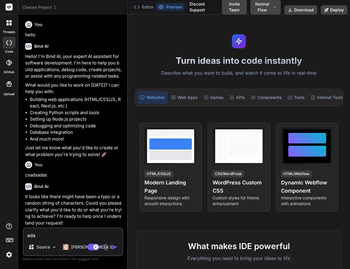
type textarea "adas"
type textarea "x"
type textarea "adasda"
type textarea "x"
type textarea "adasdasad"
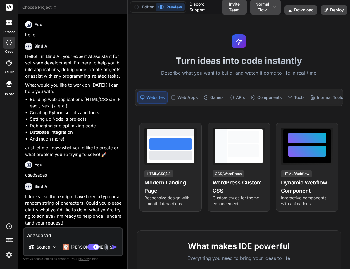
type textarea "x"
type textarea "adasdasads"
type textarea "x"
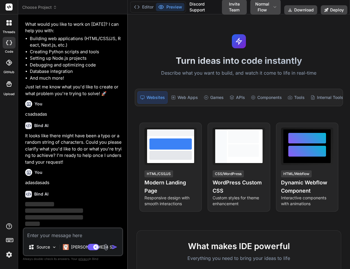
click at [7, 253] on img at bounding box center [9, 254] width 10 height 10
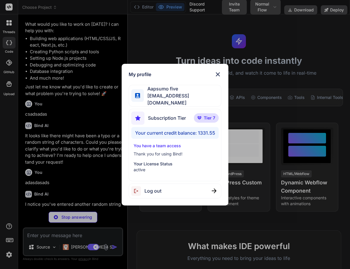
click at [0, 123] on div "My profile Aapsumo five appsumo_5@yopmail.com Subscription Tier Tier 7 Your cur…" at bounding box center [175, 134] width 350 height 269
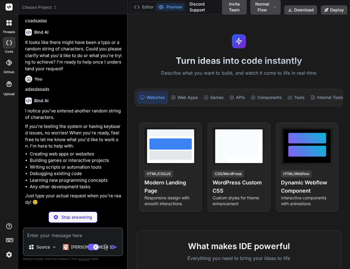
scroll to position [134, 0]
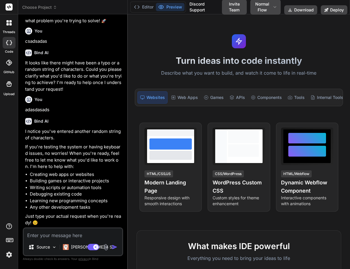
click at [5, 251] on img at bounding box center [9, 254] width 10 height 10
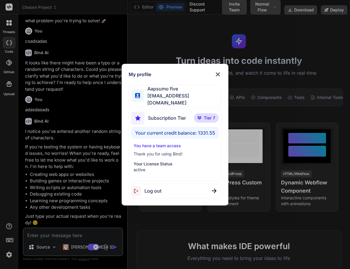
click at [4, 165] on div "My profile Aapsumo five appsumo_5@yopmail.com Subscription Tier Tier 7 Your cur…" at bounding box center [175, 134] width 350 height 269
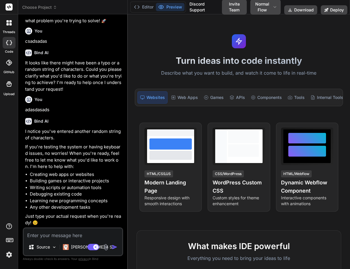
type textarea "x"
click at [11, 254] on img at bounding box center [9, 254] width 10 height 10
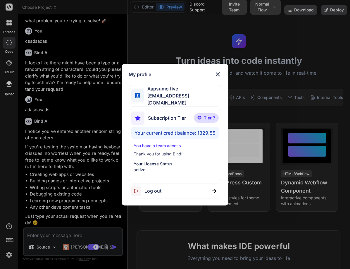
click at [0, 178] on div "My profile Aapsumo five [EMAIL_ADDRESS][DOMAIN_NAME] Subscription Tier Tier 7 Y…" at bounding box center [175, 134] width 350 height 269
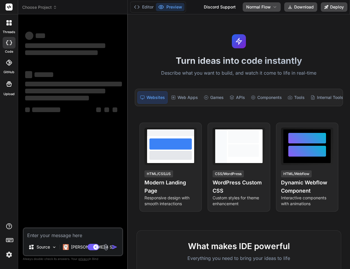
click at [8, 258] on img at bounding box center [9, 254] width 10 height 10
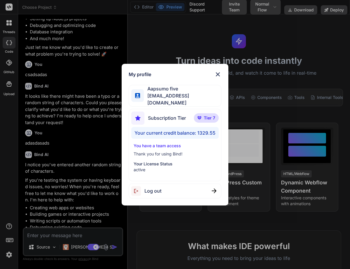
scroll to position [134, 0]
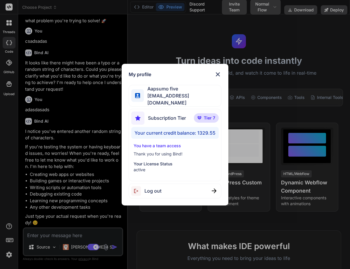
click at [220, 75] on img at bounding box center [217, 74] width 7 height 7
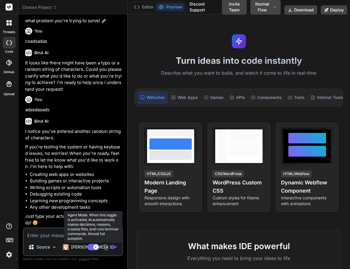
click at [95, 245] on rect at bounding box center [95, 246] width 5 height 5
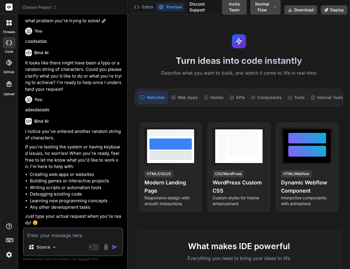
click at [34, 232] on textarea at bounding box center [73, 233] width 98 height 11
type textarea "x"
type textarea "c"
type textarea "x"
type textarea "csc"
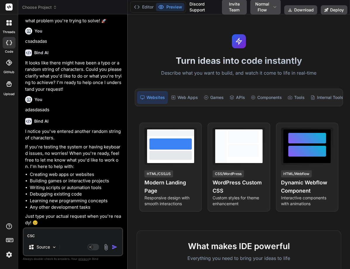
type textarea "x"
type textarea "cscS"
type textarea "x"
type textarea "cscSS"
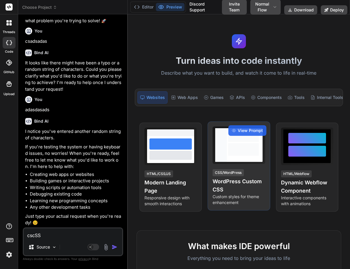
type textarea "x"
type textarea "cscSSA"
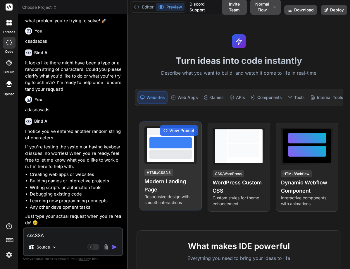
type textarea "x"
type textarea "cscSSAS"
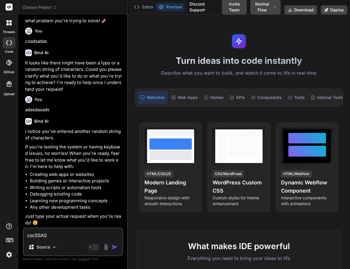
type textarea "x"
type textarea "cscSSASa"
click at [112, 245] on img "button" at bounding box center [115, 247] width 6 height 6
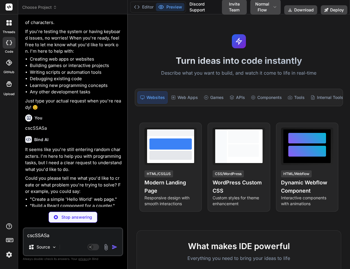
type textarea "x"
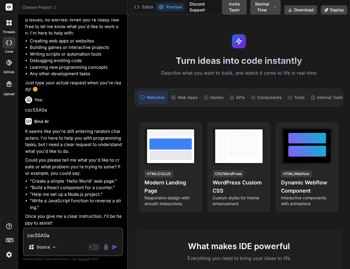
click at [8, 253] on img at bounding box center [9, 254] width 10 height 10
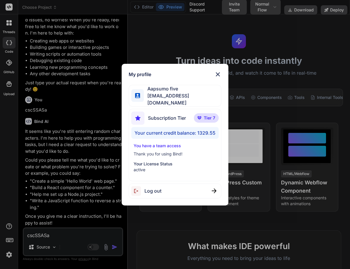
click at [13, 167] on div "My profile Aapsumo five appsumo_5@yopmail.com Subscription Tier Tier 7 Your cur…" at bounding box center [175, 134] width 350 height 269
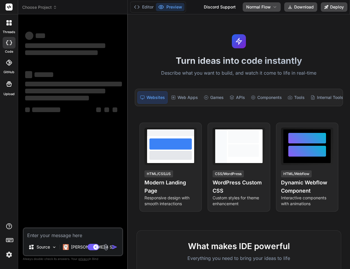
click at [11, 256] on img at bounding box center [9, 254] width 10 height 10
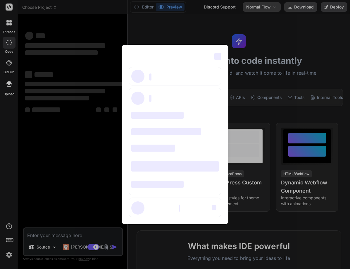
click at [0, 186] on div "‌ ‌ ‌ ‌ ‌ ‌ ‌ ‌ ‌ ‌ ‌ ‌ ‌ ‌ ‌" at bounding box center [175, 134] width 350 height 269
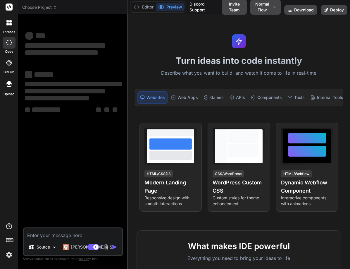
click at [9, 254] on img at bounding box center [9, 254] width 10 height 10
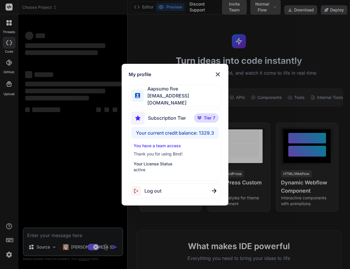
click at [0, 163] on div "My profile Aapsumo five [EMAIL_ADDRESS][DOMAIN_NAME] Subscription Tier Tier 7 Y…" at bounding box center [175, 134] width 350 height 269
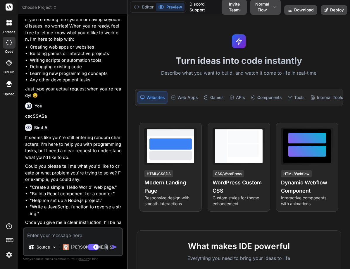
scroll to position [267, 0]
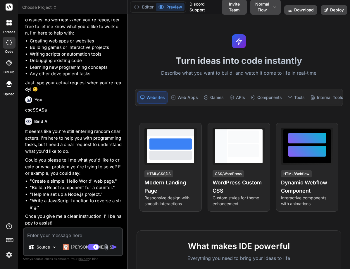
click at [10, 254] on img at bounding box center [9, 254] width 10 height 10
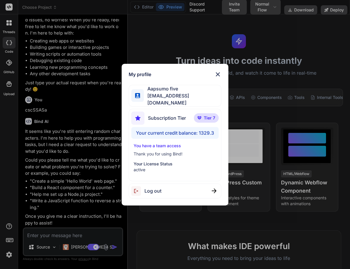
click at [221, 74] on img at bounding box center [217, 74] width 7 height 7
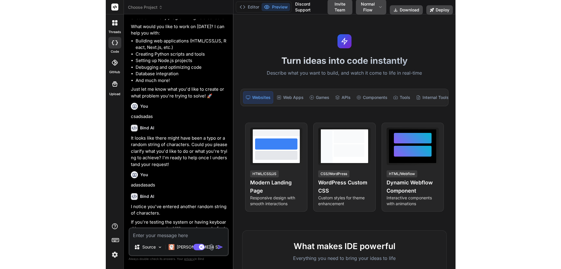
scroll to position [0, 0]
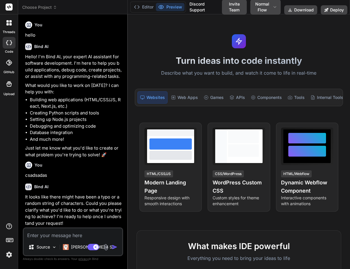
click at [7, 25] on div at bounding box center [9, 23] width 12 height 12
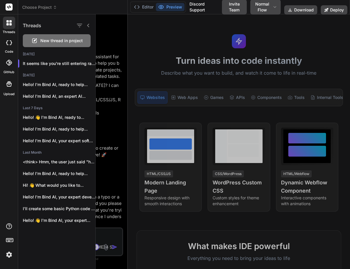
click at [39, 40] on div "New thread in project" at bounding box center [57, 40] width 68 height 13
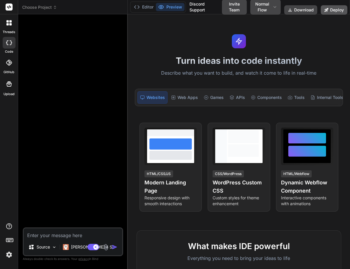
type textarea "x"
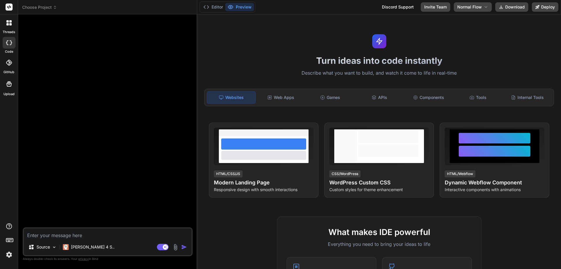
click at [77, 232] on textarea at bounding box center [108, 233] width 168 height 11
type textarea "c"
type textarea "x"
type textarea "cr"
type textarea "x"
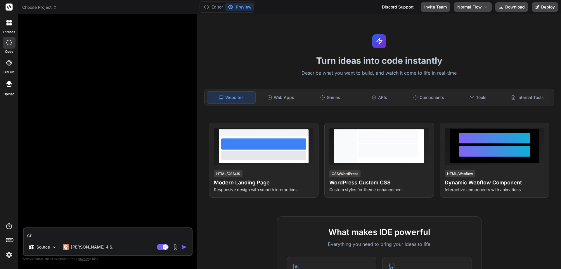
type textarea "cre"
type textarea "x"
type textarea "crea"
type textarea "x"
type textarea "creat"
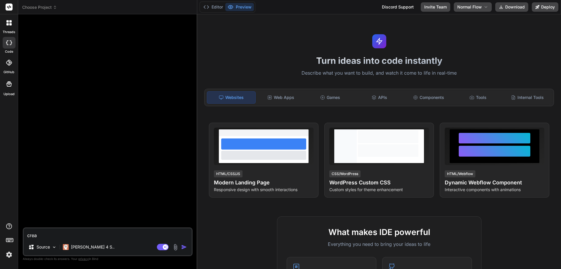
type textarea "x"
type textarea "create"
type textarea "x"
type textarea "create"
type textarea "x"
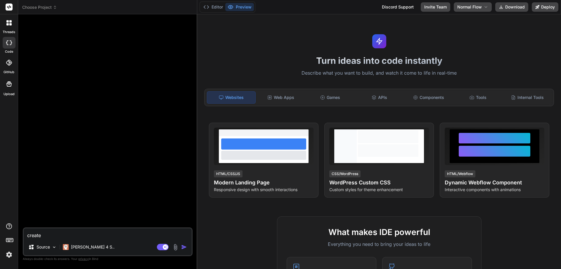
type textarea "create a"
type textarea "x"
type textarea "create a"
type textarea "x"
type textarea "create a l"
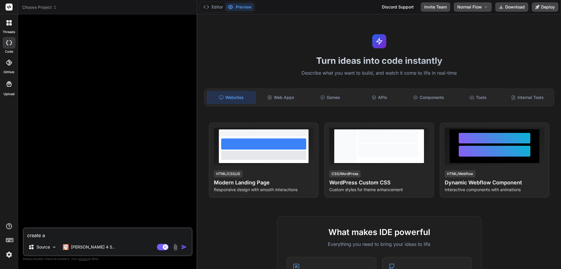
type textarea "x"
type textarea "create a lo"
type textarea "x"
type textarea "create a log"
type textarea "x"
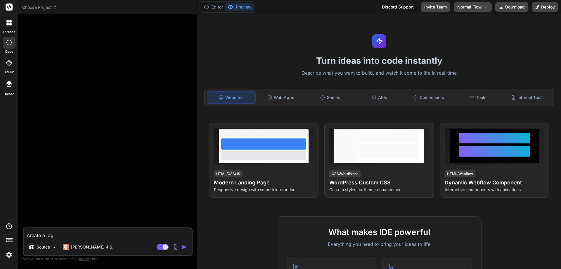
type textarea "create a logi"
type textarea "x"
type textarea "create a login"
type textarea "x"
type textarea "create a login"
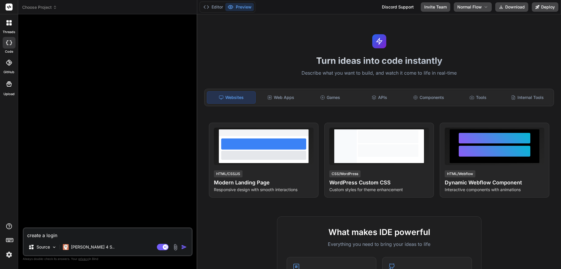
type textarea "x"
type textarea "create a login p"
type textarea "x"
type textarea "create a login pa"
type textarea "x"
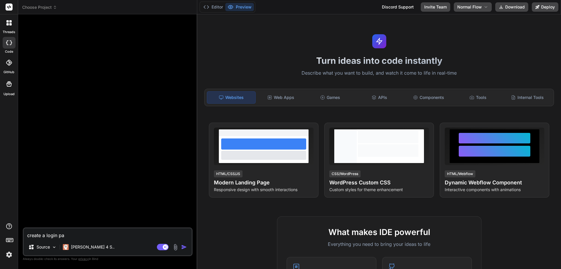
type textarea "create a login pag"
type textarea "x"
type textarea "create a login page"
type textarea "x"
type textarea "create a login page"
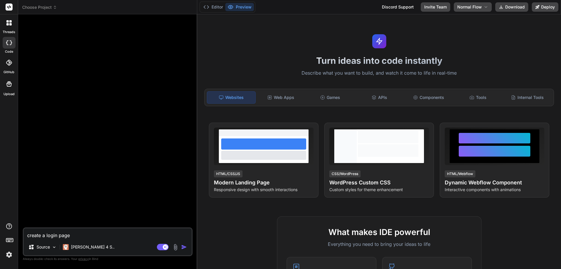
type textarea "x"
type textarea "create a login page i"
type textarea "x"
type textarea "create a login page in"
type textarea "x"
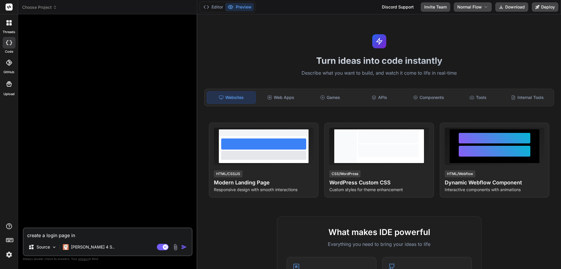
type textarea "create a login page in"
type textarea "x"
type textarea "create a login page in r"
type textarea "x"
type textarea "create a login page in re"
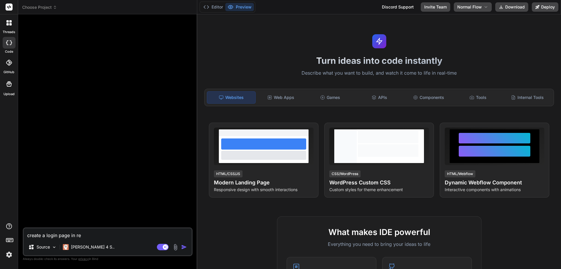
type textarea "x"
type textarea "create a login page in rea"
type textarea "x"
type textarea "create a login page in reac"
type textarea "x"
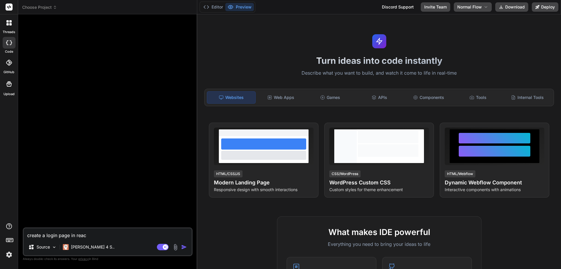
type textarea "create a login page in react"
type textarea "x"
type textarea "create a login page in react"
type textarea "x"
type textarea "create a login page in react j"
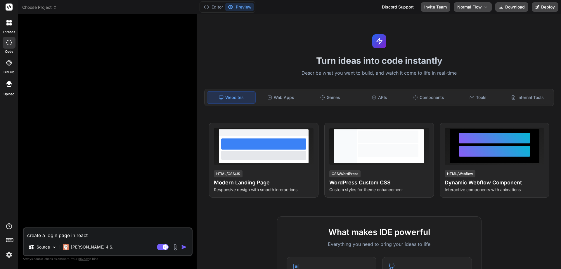
type textarea "x"
type textarea "create a login page in react js"
type textarea "x"
type textarea "create a login page in react js"
type textarea "x"
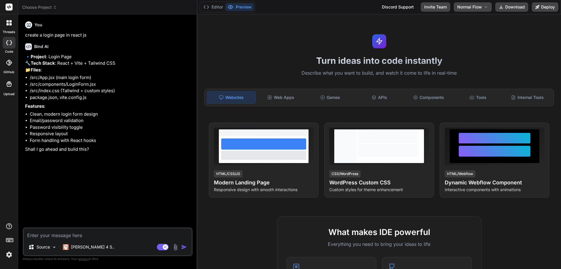
type textarea "x"
click at [41, 234] on textarea at bounding box center [108, 233] width 168 height 11
type textarea "Y"
type textarea "x"
type textarea "Ye"
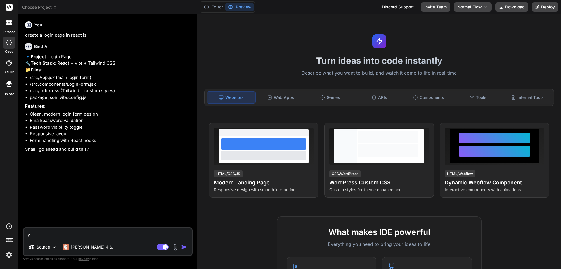
type textarea "x"
type textarea "Yes"
type textarea "x"
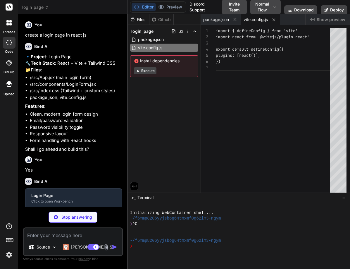
type textarea "x"
type textarea "}"
type textarea "x"
type textarea "export default { plugins: { tailwindcss: {}, autoprefixer: {}, }, }"
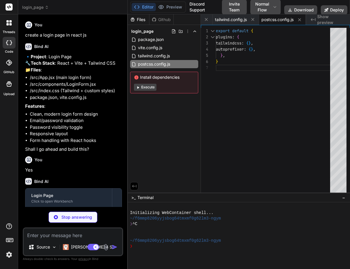
type textarea "x"
type textarea "</head> <body> <div id="root"></div> <script type="module" src="/src/main.jsx">…"
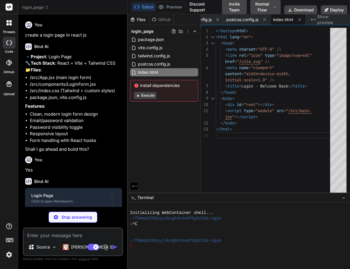
type textarea "x"
type textarea ")"
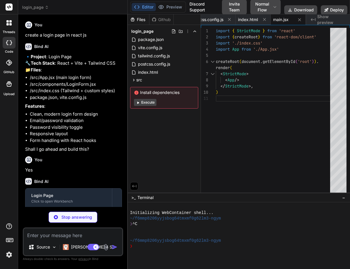
type textarea "x"
type textarea "@tailwind base; @tailwind components; @tailwind utilities;"
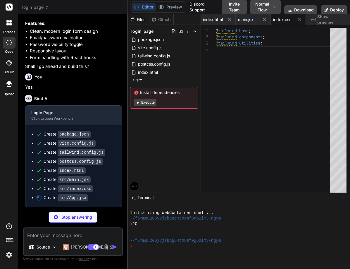
scroll to position [96, 0]
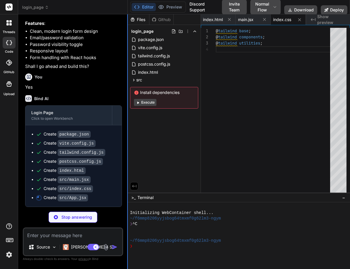
type textarea "x"
type textarea "</div> </div> ) } export default App"
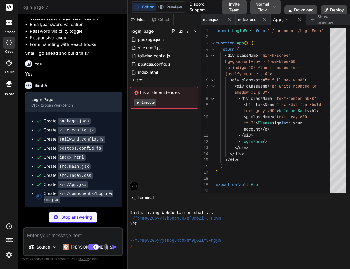
type textarea "x"
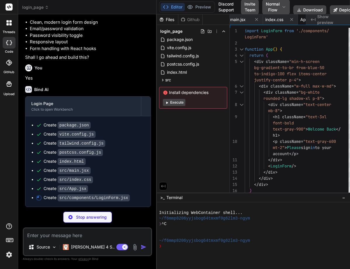
type textarea "x"
type textarea "} export default App"
type textarea "x"
type textarea "<LoginForm /> </div> </div> </div> ) } export default App"
type textarea "x"
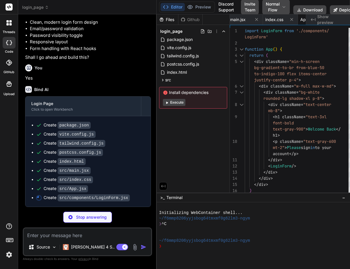
type textarea "</div> </div> ) } export default App"
type textarea "x"
type textarea "</div> </div> </div> ) } export default App"
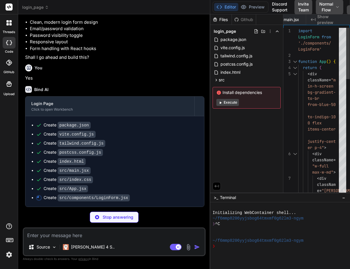
type textarea "x"
type textarea "</div> ) } export default App"
type textarea "x"
type textarea ") } export default App"
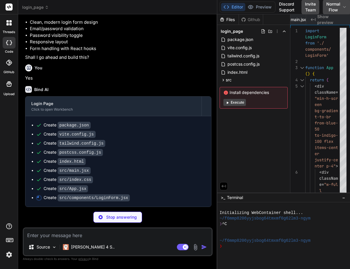
type textarea "x"
type textarea "</div> ) } export default App"
type textarea "x"
type textarea "</div> </div> </div> ) } export default App"
type textarea "x"
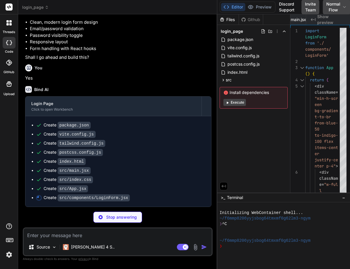
type textarea "</div> </div> ) } export default App"
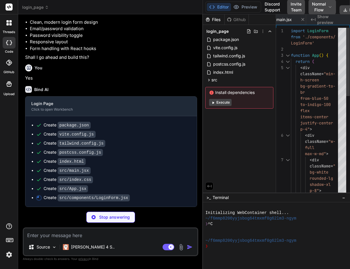
drag, startPoint x: 127, startPoint y: 142, endPoint x: 195, endPoint y: 143, distance: 67.5
click at [195, 143] on div "Bind AI Web Search Created with Pixso. Code Generator You create a login page i…" at bounding box center [110, 141] width 185 height 254
type textarea "x"
type textarea "t-blue-500"> Sign up </a> </span> </div> </form> ) }"
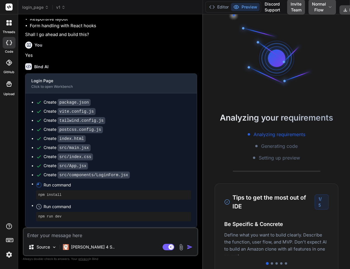
scroll to position [50, 0]
type textarea "x"
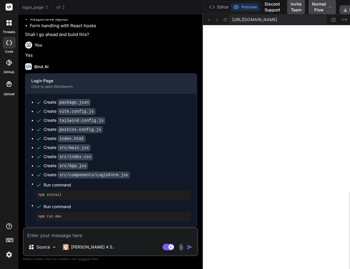
scroll to position [189, 0]
